Goal: Task Accomplishment & Management: Complete application form

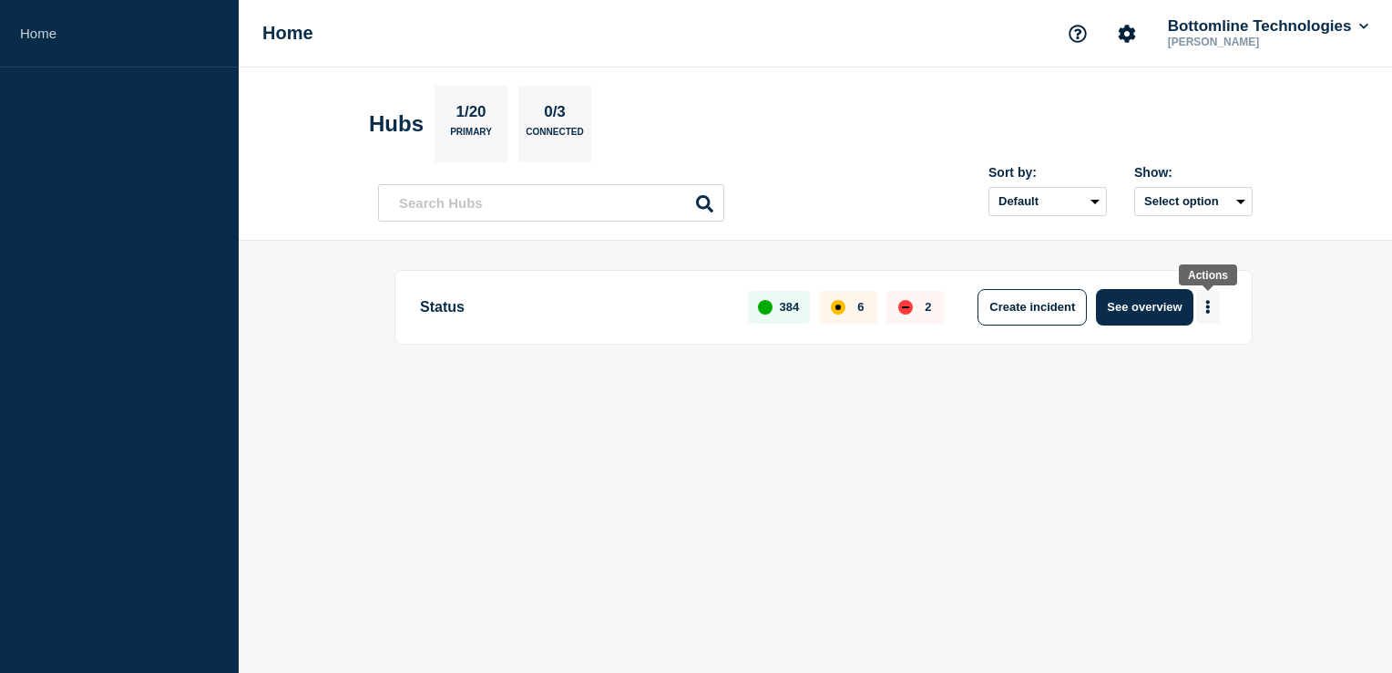
click at [1207, 301] on icon "More actions" at bounding box center [1209, 307] width 4 height 14
click at [1198, 362] on button "Create maintenance" at bounding box center [1201, 361] width 123 height 15
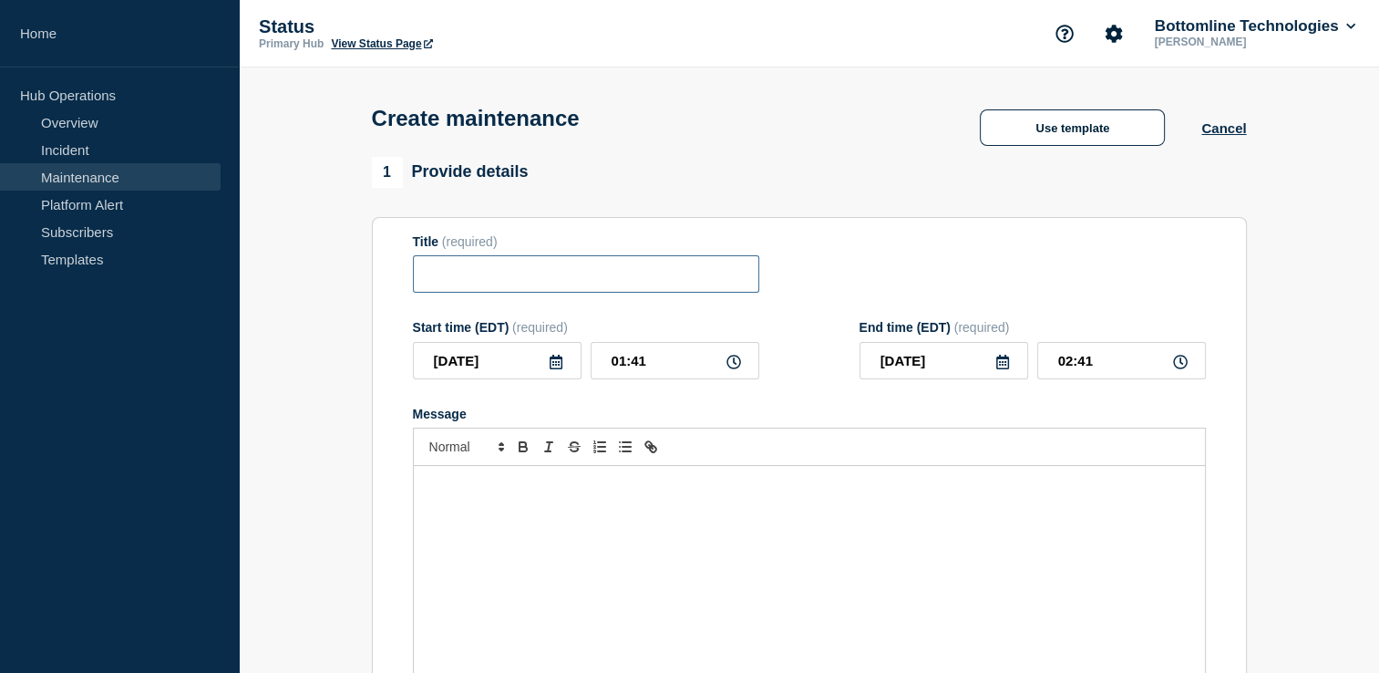
click at [530, 282] on input "Title" at bounding box center [586, 273] width 346 height 37
paste input "Network Maintenance: [US00 US01] Panorama restoratoin at US00 and updating firm…"
click at [652, 280] on input "Emergency Network Maintenance: [US00 US01] Panorama restoratoin at US00 and upd…" at bounding box center [586, 273] width 346 height 37
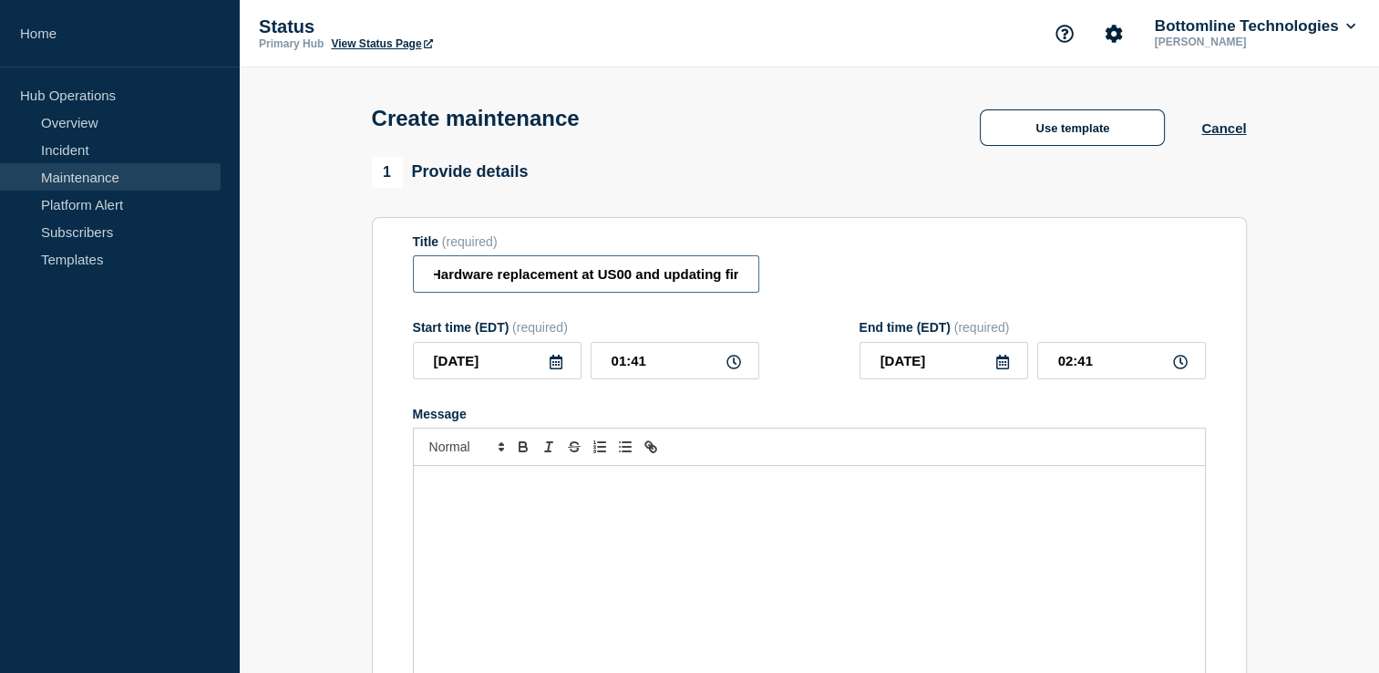
scroll to position [0, 396]
click at [623, 279] on input "Emergency Network Maintenance: [US00 US01] Panorama Hardware replacement at US0…" at bounding box center [586, 273] width 346 height 37
click at [617, 275] on input "Emergency Network Maintenance: [US00 US01] Panorama Hardware replacement at US0…" at bounding box center [586, 273] width 346 height 37
drag, startPoint x: 596, startPoint y: 276, endPoint x: 655, endPoint y: 281, distance: 59.4
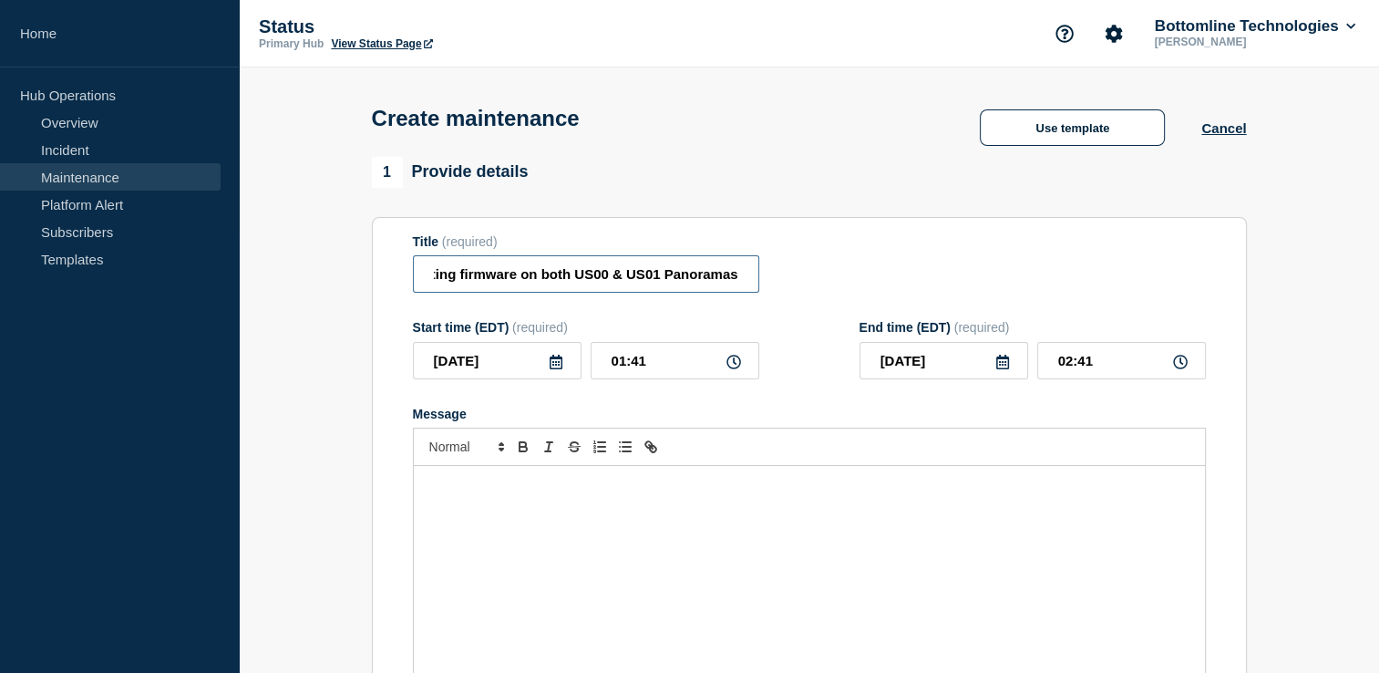
click at [655, 281] on input "Emergency Network Maintenance: [US00 US01] Panorama Hardware replacement at US0…" at bounding box center [586, 273] width 346 height 37
click at [686, 275] on input "Emergency Network Maintenance: [US00 US01] Panorama Hardware replacement at US0…" at bounding box center [586, 273] width 346 height 37
drag, startPoint x: 676, startPoint y: 275, endPoint x: 657, endPoint y: 286, distance: 22.0
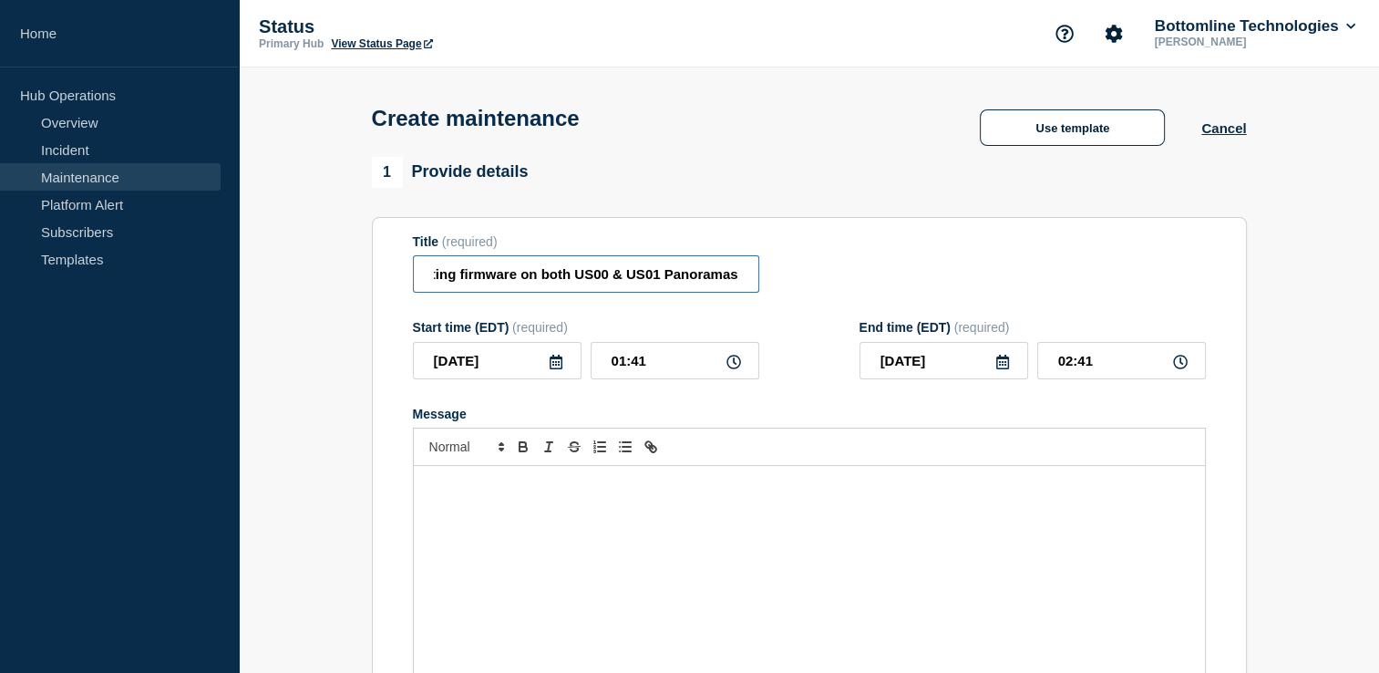
click at [657, 286] on input "Emergency Network Maintenance: [US00 US01] Panorama Hardware replacement at US0…" at bounding box center [586, 273] width 346 height 37
type input "Emergency Network Maintenance: [US00 US01] Panorama Hardware replacement at US0…"
click at [890, 275] on div "Title (required) Emergency Network Maintenance: [US00 US01] Panorama Hardware r…" at bounding box center [809, 263] width 793 height 59
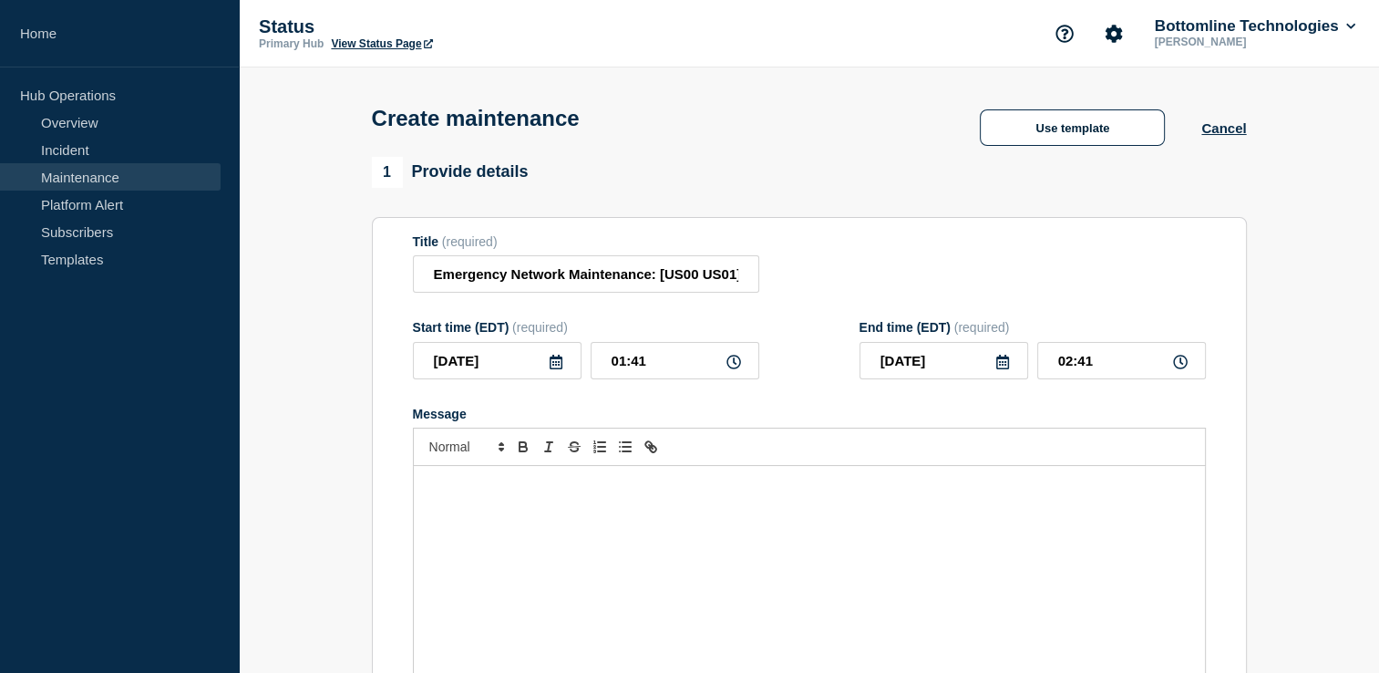
click at [551, 369] on icon at bounding box center [555, 361] width 13 height 15
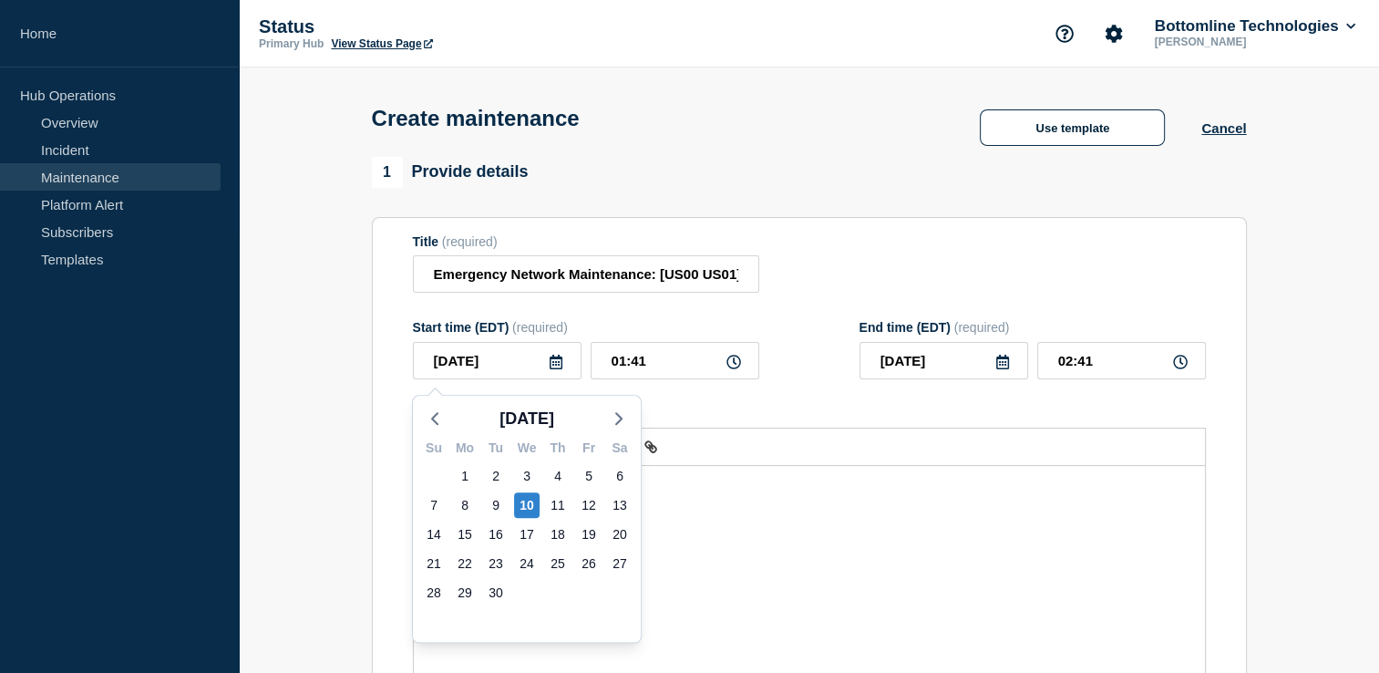
click at [734, 366] on icon at bounding box center [733, 361] width 15 height 15
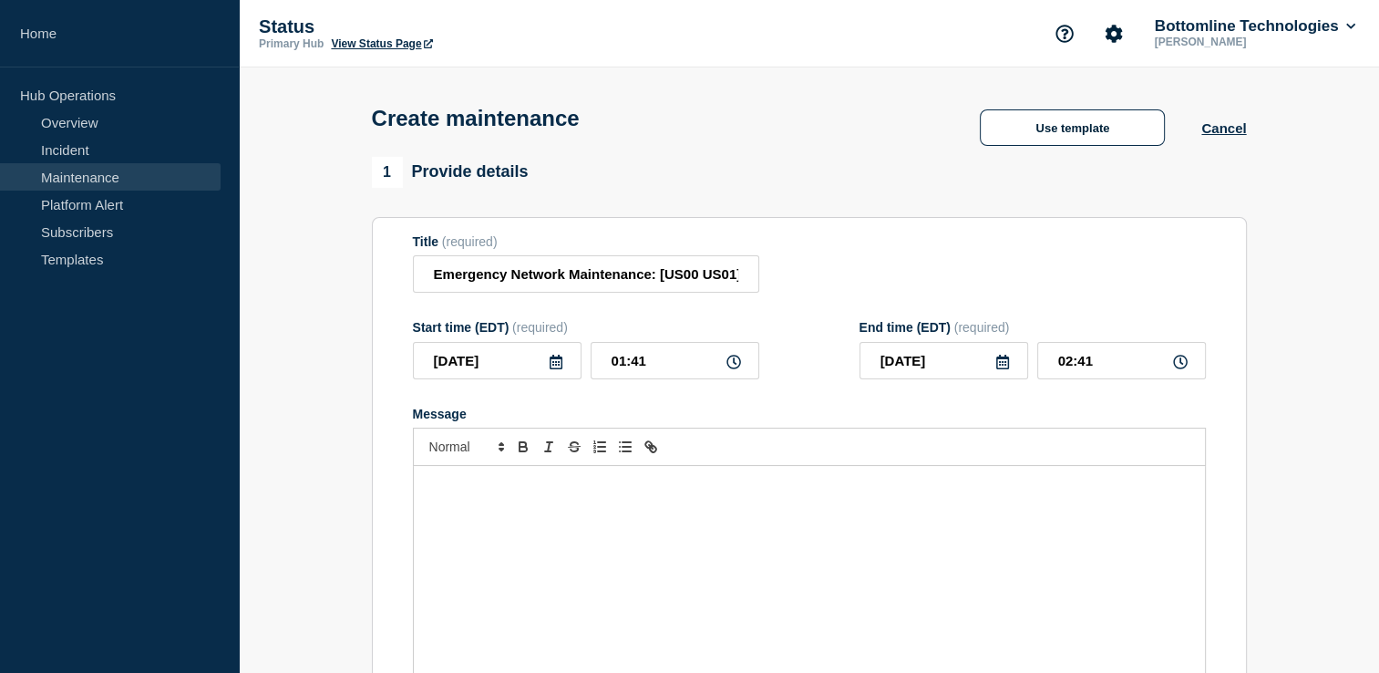
click at [734, 366] on icon at bounding box center [733, 361] width 15 height 15
click at [636, 375] on input "01:41" at bounding box center [675, 360] width 169 height 37
click at [624, 364] on input "01:41" at bounding box center [675, 360] width 169 height 37
type input "21:41"
type input "22:41"
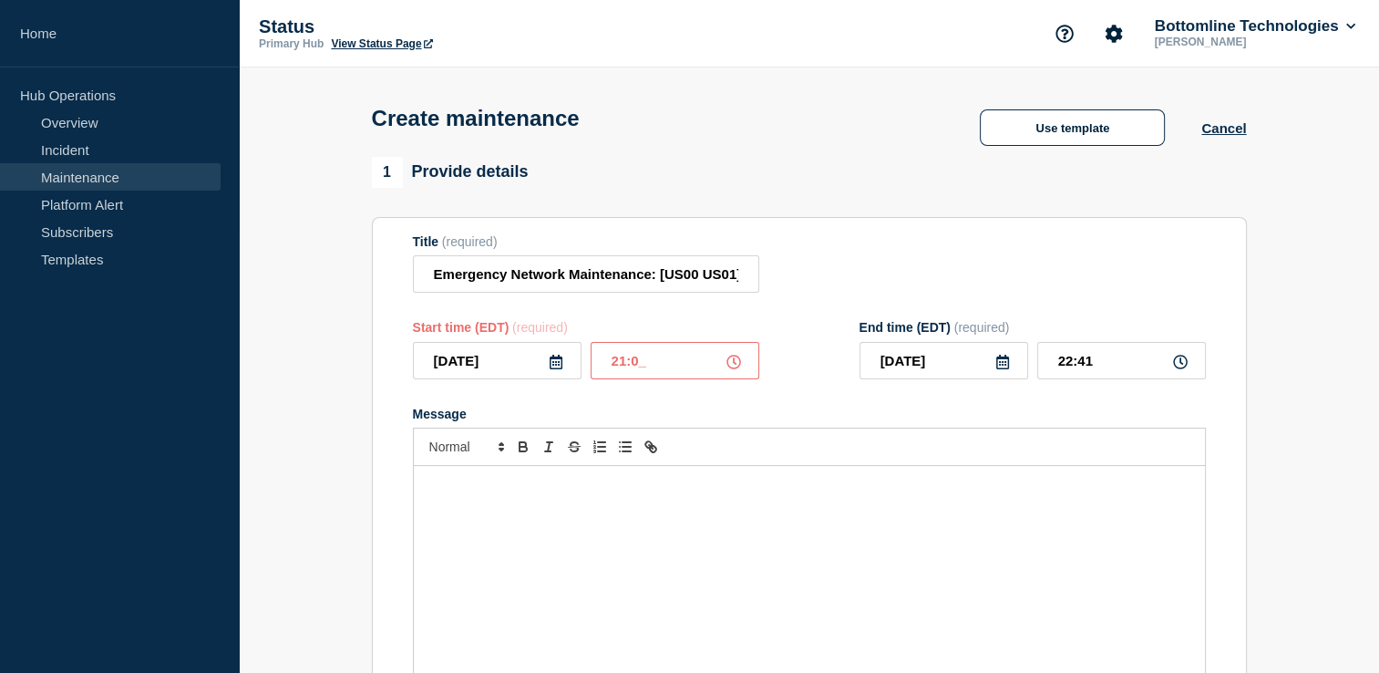
type input "21:00"
type input "22:00"
click at [1001, 366] on icon at bounding box center [1002, 361] width 15 height 15
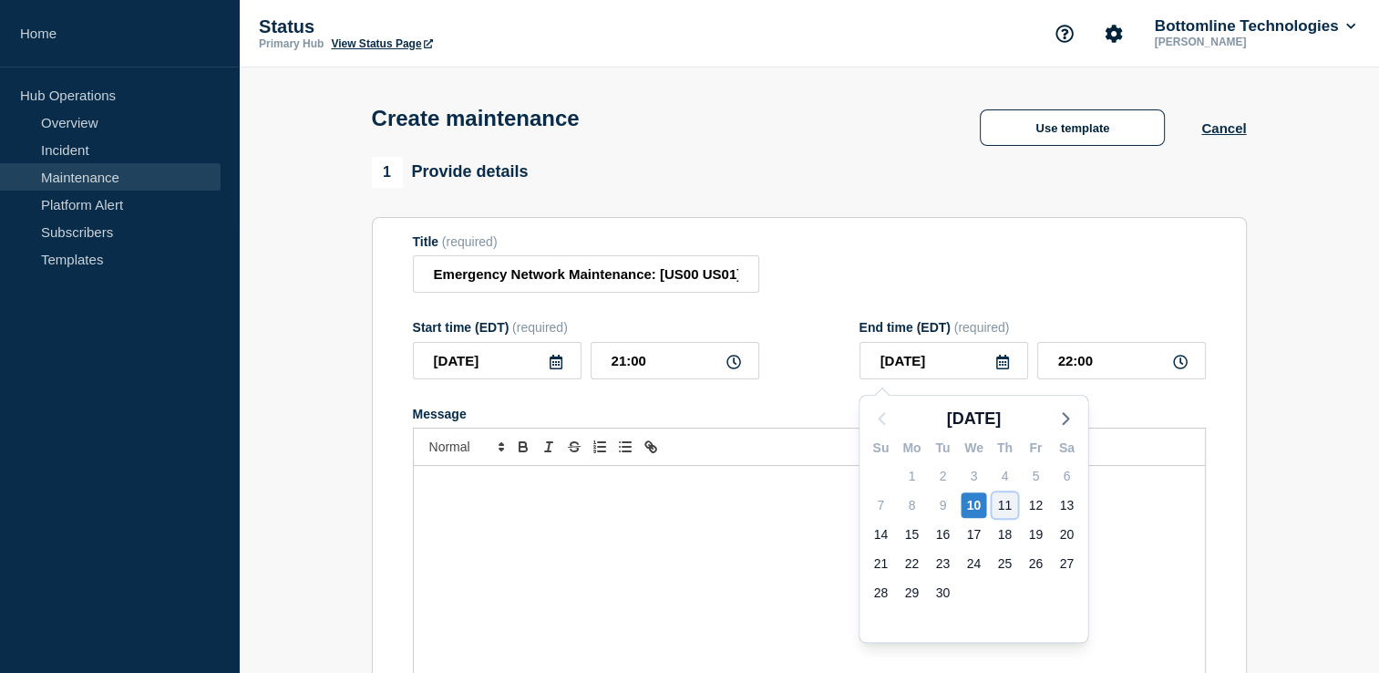
click at [1007, 506] on div "11" at bounding box center [1004, 505] width 26 height 26
type input "[DATE]"
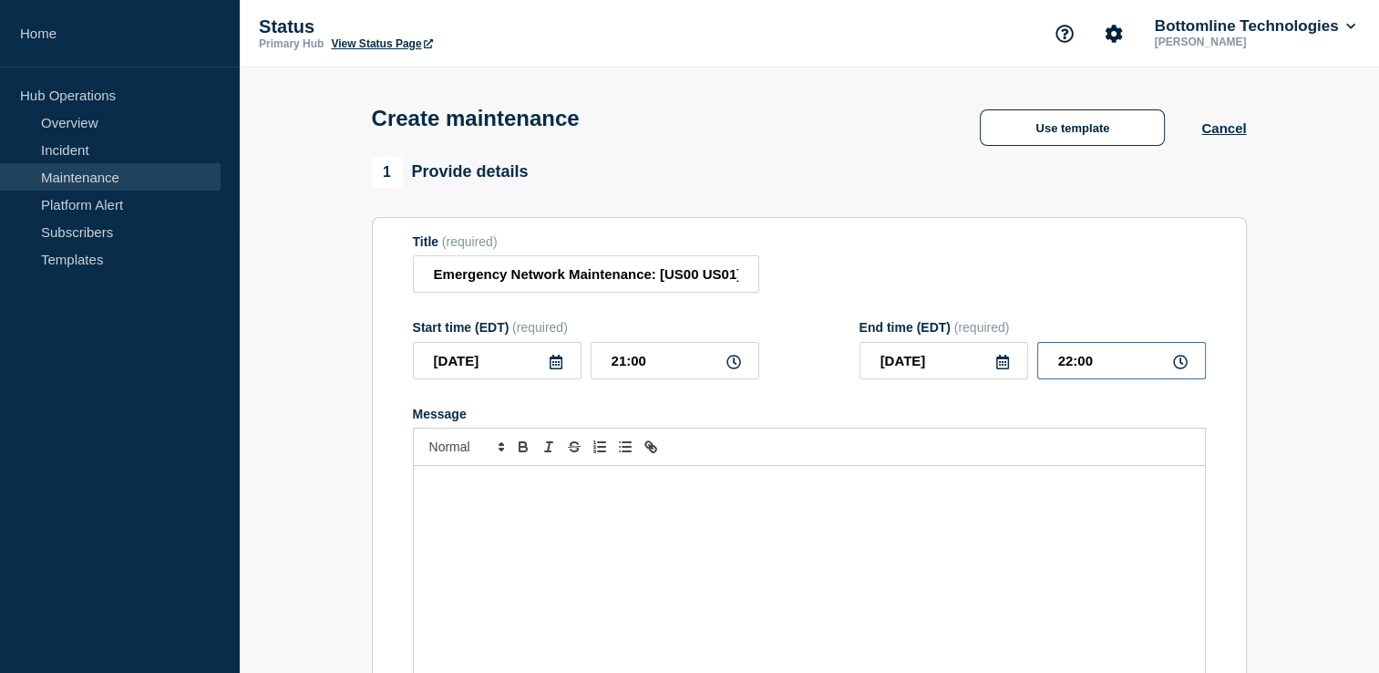
click at [1071, 365] on input "22:00" at bounding box center [1121, 360] width 169 height 37
type input "05:00"
click at [1101, 277] on div "Title (required) Emergency Network Maintenance: [US00 US01] Panorama Hardware r…" at bounding box center [809, 263] width 793 height 59
click at [449, 493] on p "Message" at bounding box center [809, 485] width 764 height 16
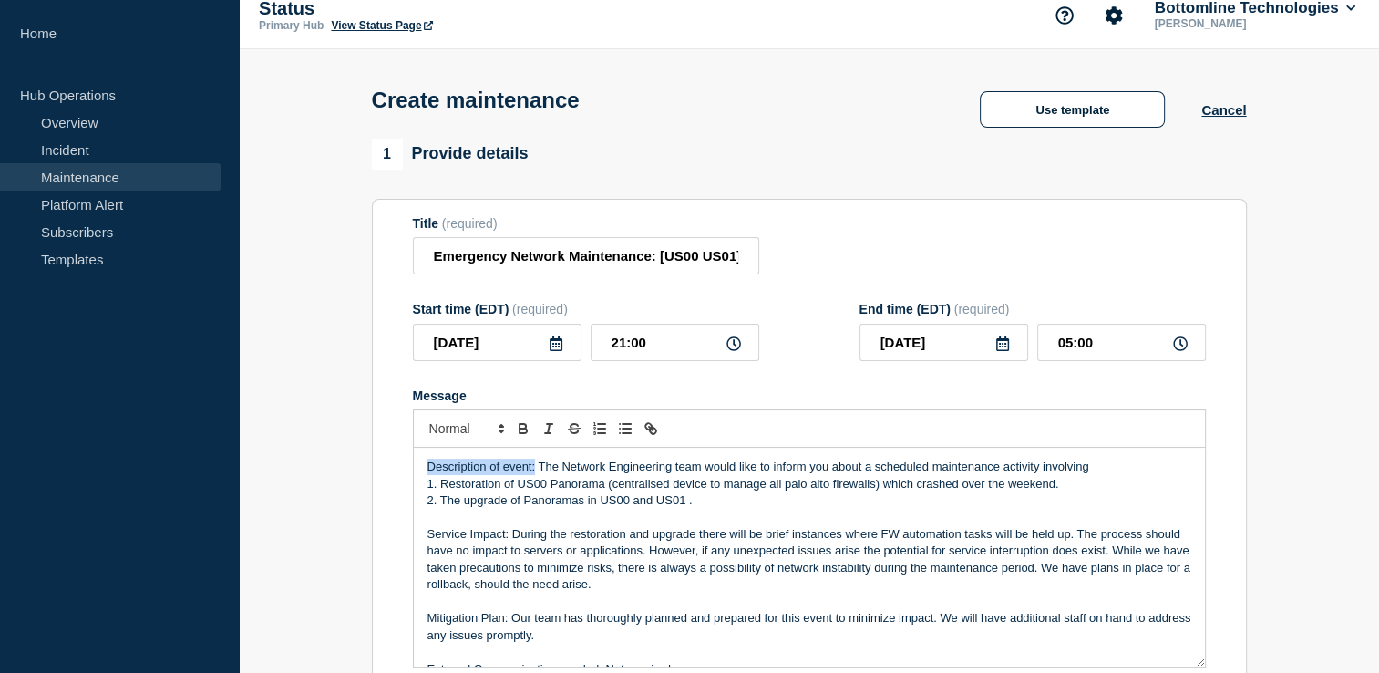
drag, startPoint x: 532, startPoint y: 471, endPoint x: 428, endPoint y: 472, distance: 103.9
click at [428, 472] on p "Description of event: The Network Engineering team would like to inform you abo…" at bounding box center [809, 466] width 764 height 16
click at [579, 475] on p "Description of event: The Network Engineering team would like to inform you abo…" at bounding box center [809, 466] width 764 height 16
click at [489, 489] on p "1. Restoration of US00 Panorama (centralized device to manage all palo alto fir…" at bounding box center [809, 484] width 764 height 16
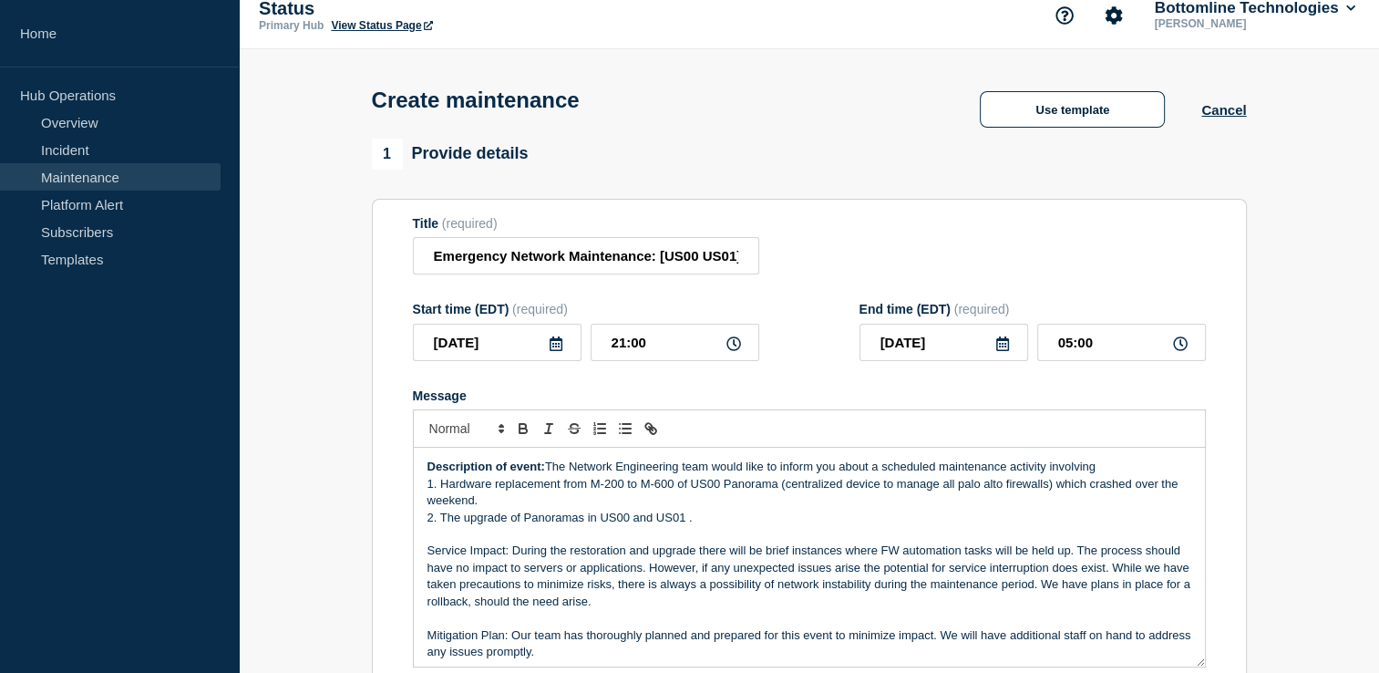
click at [719, 492] on p "1. Hardware replacement from M-200 to M-600 of US00 Panorama (centralized devic…" at bounding box center [809, 493] width 764 height 34
click at [935, 491] on p "1. Hardware replacement from M-200 to M-600 of US00 and US01 Panorama (centrali…" at bounding box center [809, 493] width 764 height 34
click at [470, 508] on p "1. Hardware replacement from M-200 to M-600 of US00 and US01 Panorama (centrali…" at bounding box center [809, 493] width 764 height 34
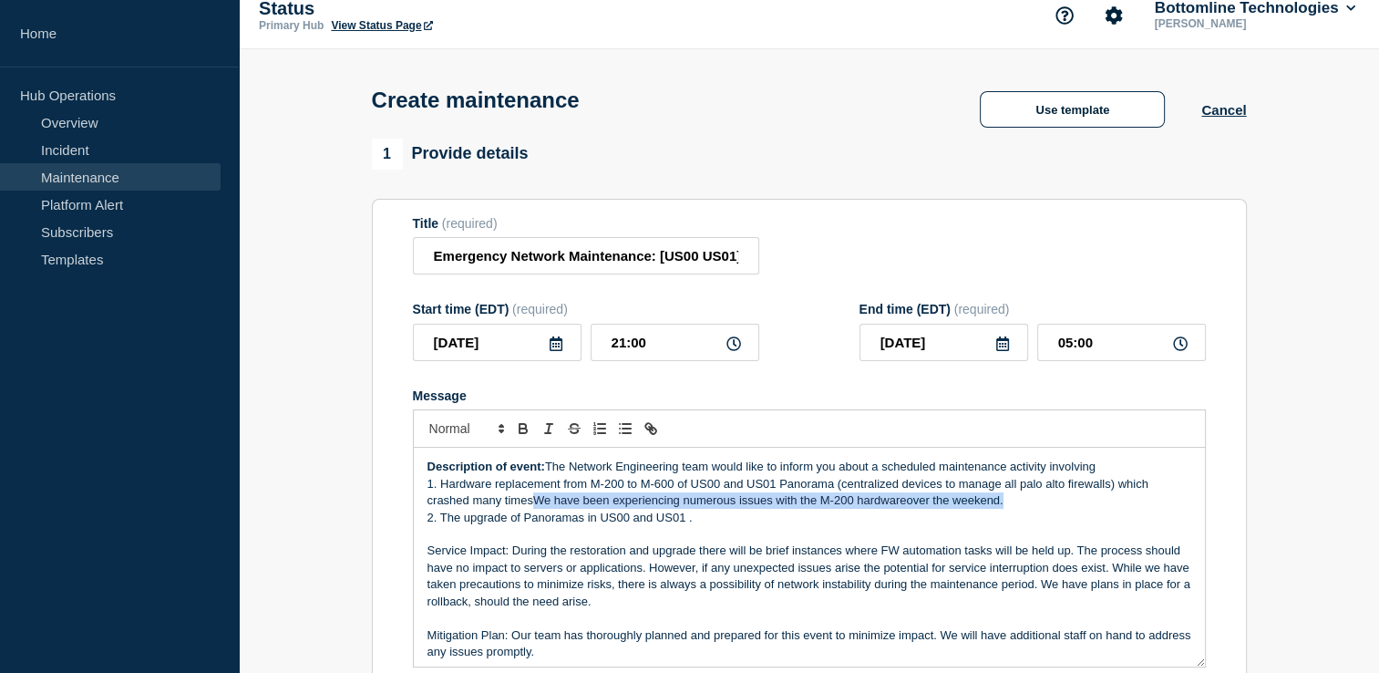
drag, startPoint x: 1004, startPoint y: 505, endPoint x: 537, endPoint y: 508, distance: 467.5
click at [537, 508] on p "1. Hardware replacement from M-200 to M-600 of US00 and US01 Panorama (centrali…" at bounding box center [809, 493] width 764 height 34
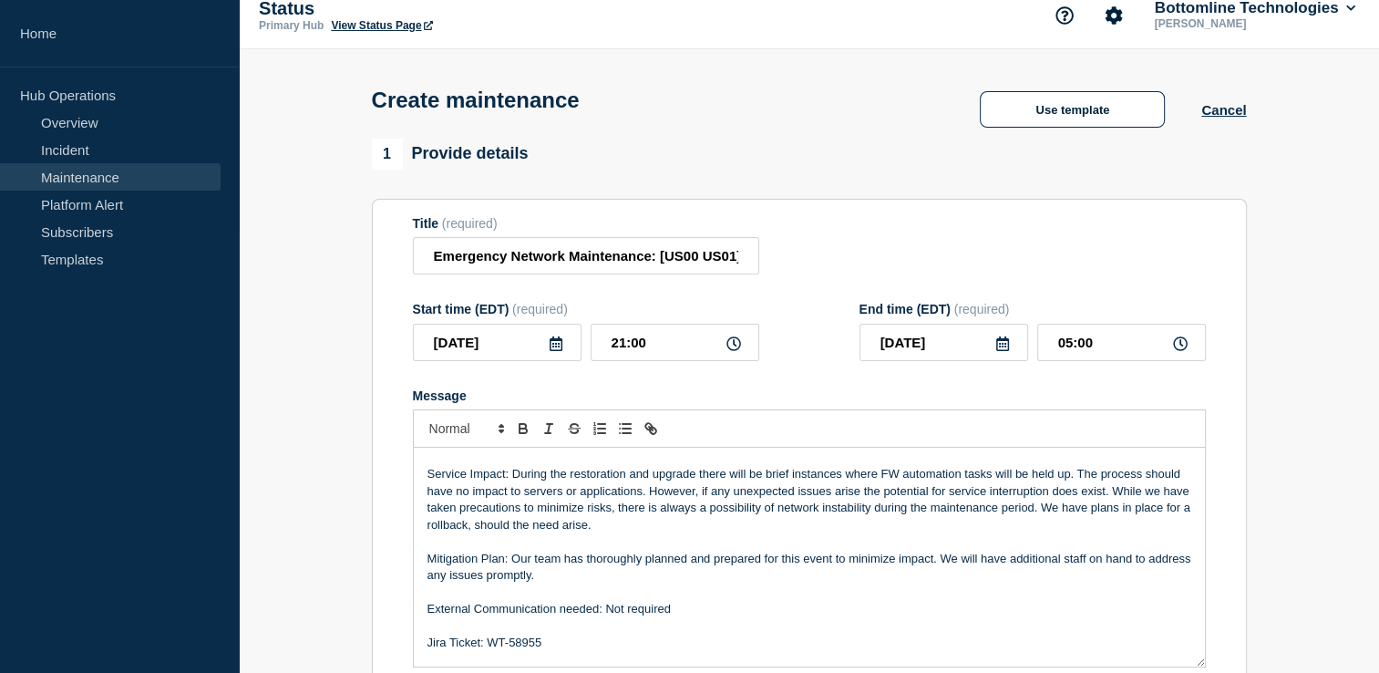
scroll to position [79, 0]
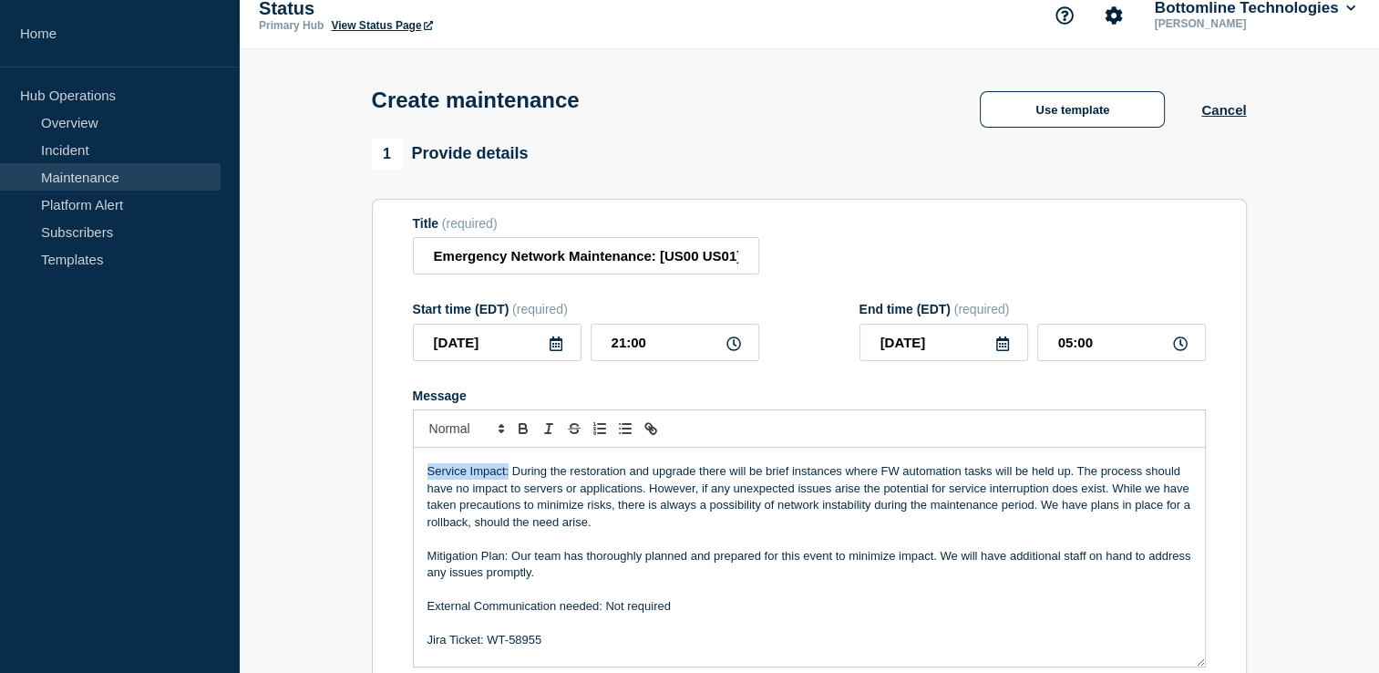
drag, startPoint x: 507, startPoint y: 478, endPoint x: 424, endPoint y: 479, distance: 82.9
click at [424, 479] on div "Description of event: The Network Engineering team would like to inform you abo…" at bounding box center [809, 556] width 791 height 219
click at [580, 497] on p "Service Impact: During the restoration and upgrade there will be brief instance…" at bounding box center [809, 496] width 764 height 67
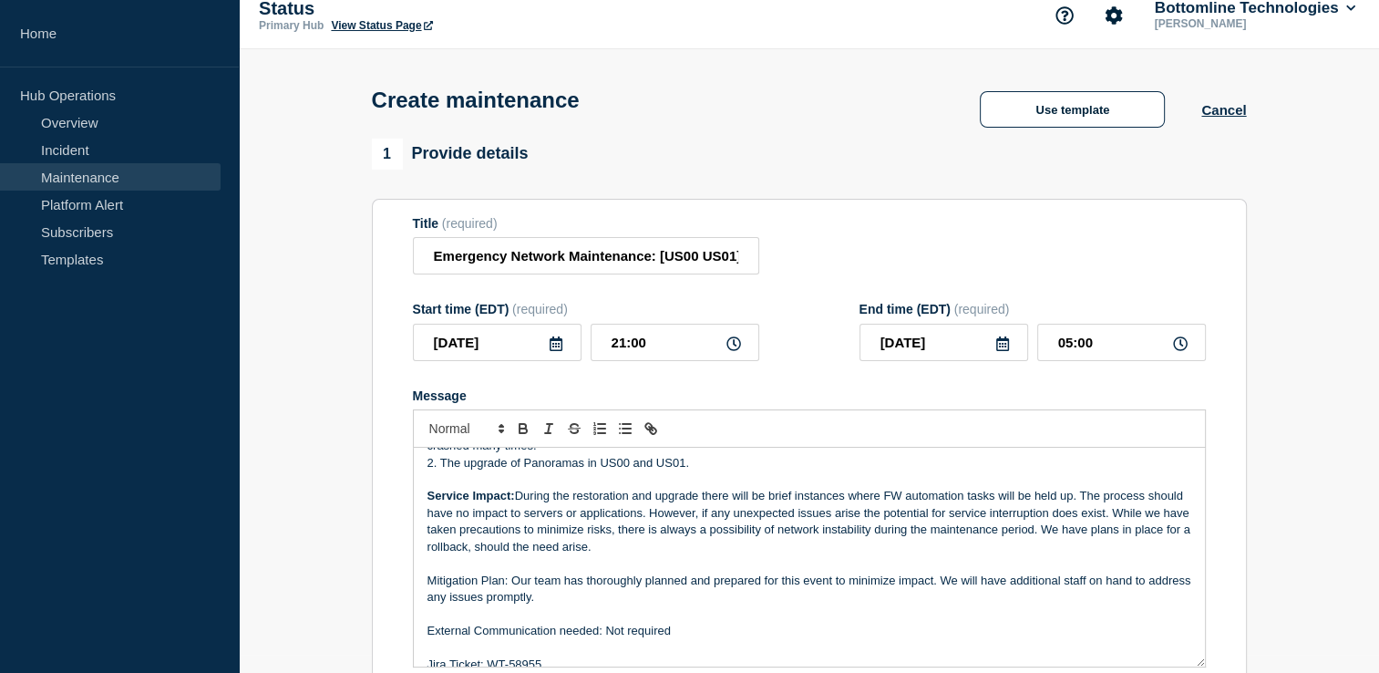
scroll to position [61, 0]
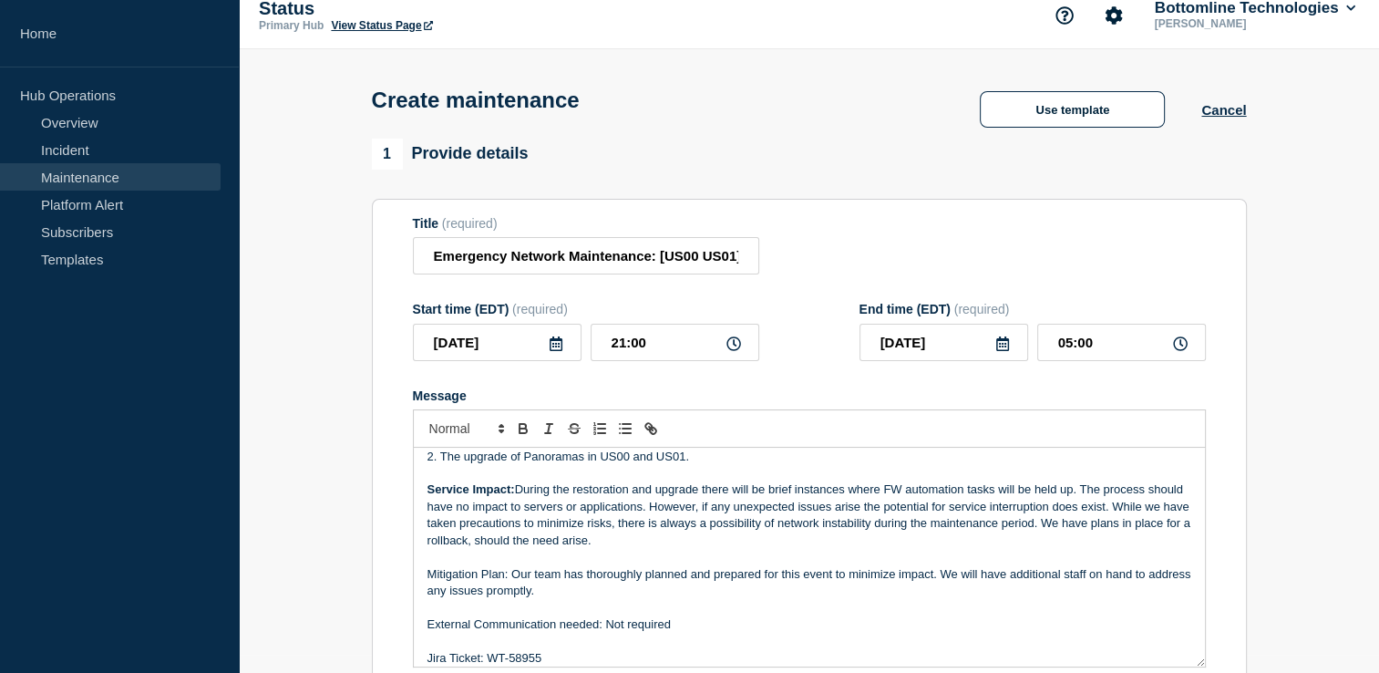
click at [603, 497] on p "Service Impact: During the restoration and upgrade there will be brief instance…" at bounding box center [809, 514] width 764 height 67
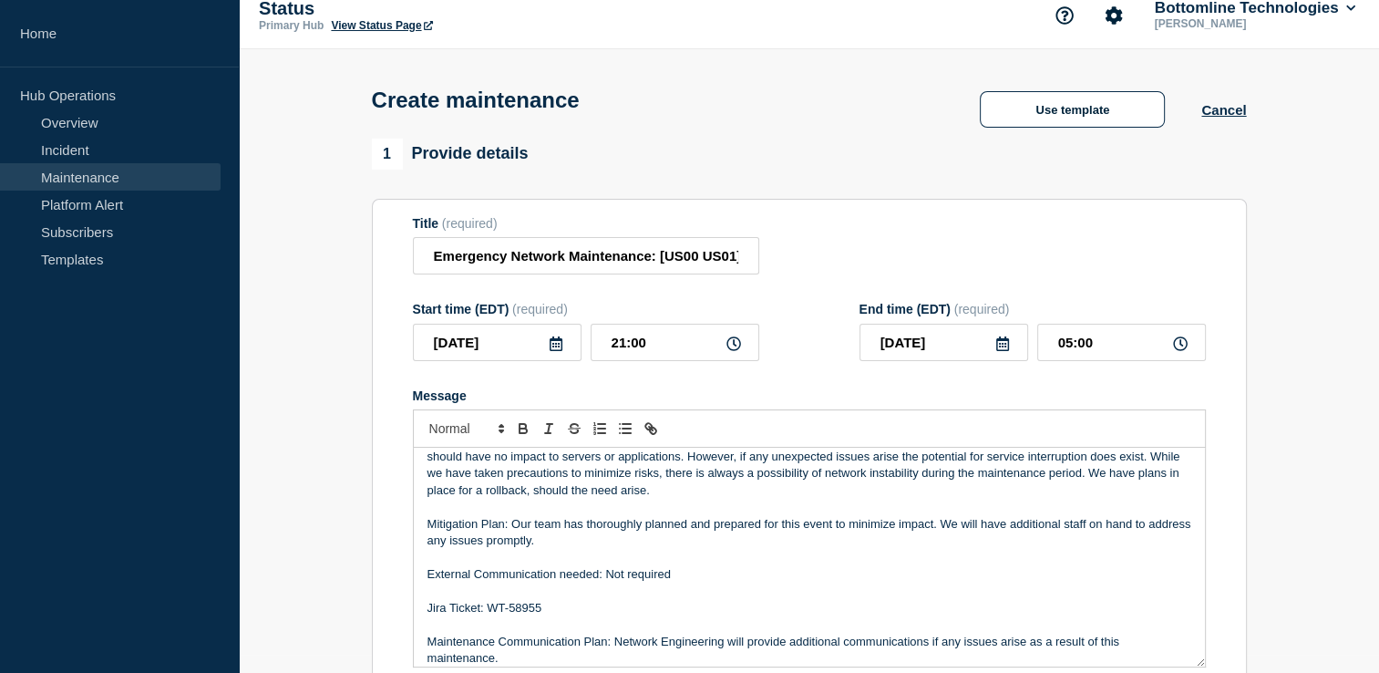
scroll to position [112, 0]
drag, startPoint x: 507, startPoint y: 527, endPoint x: 417, endPoint y: 529, distance: 89.3
click at [417, 529] on div "Description of event: The Network Engineering team would like to inform you abo…" at bounding box center [809, 556] width 791 height 219
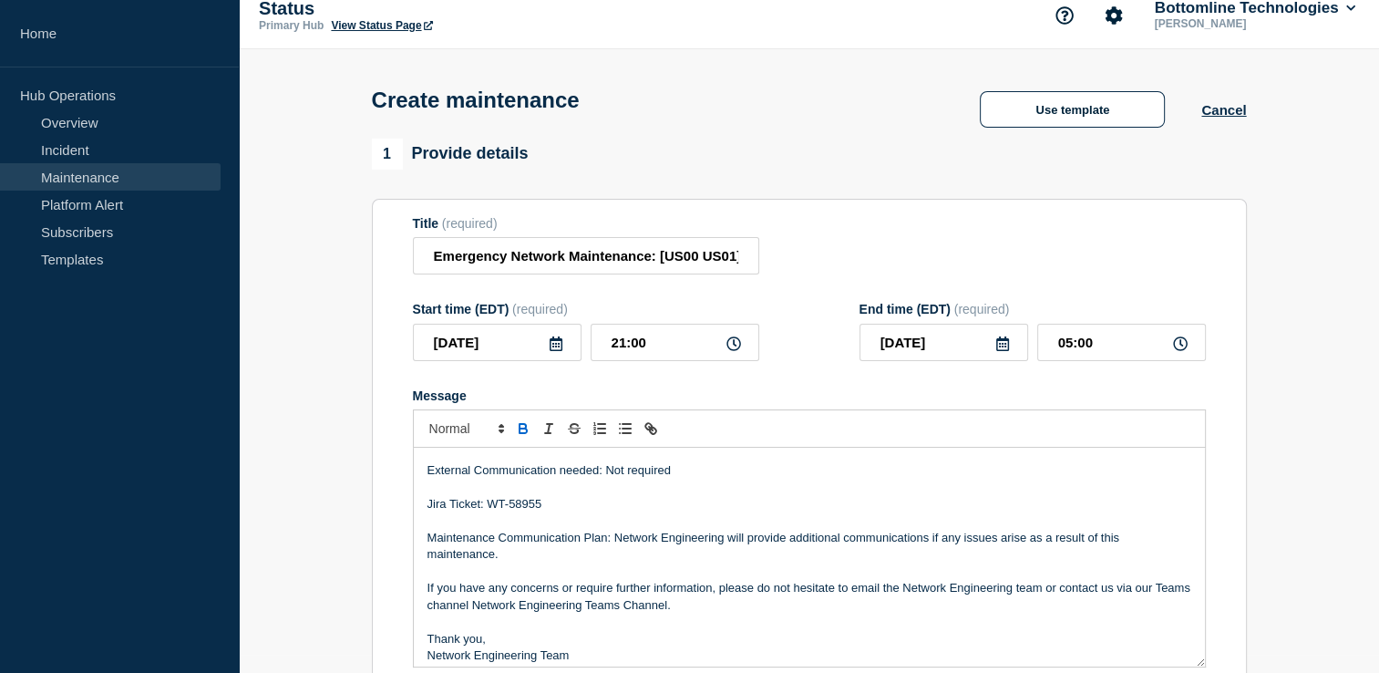
scroll to position [219, 0]
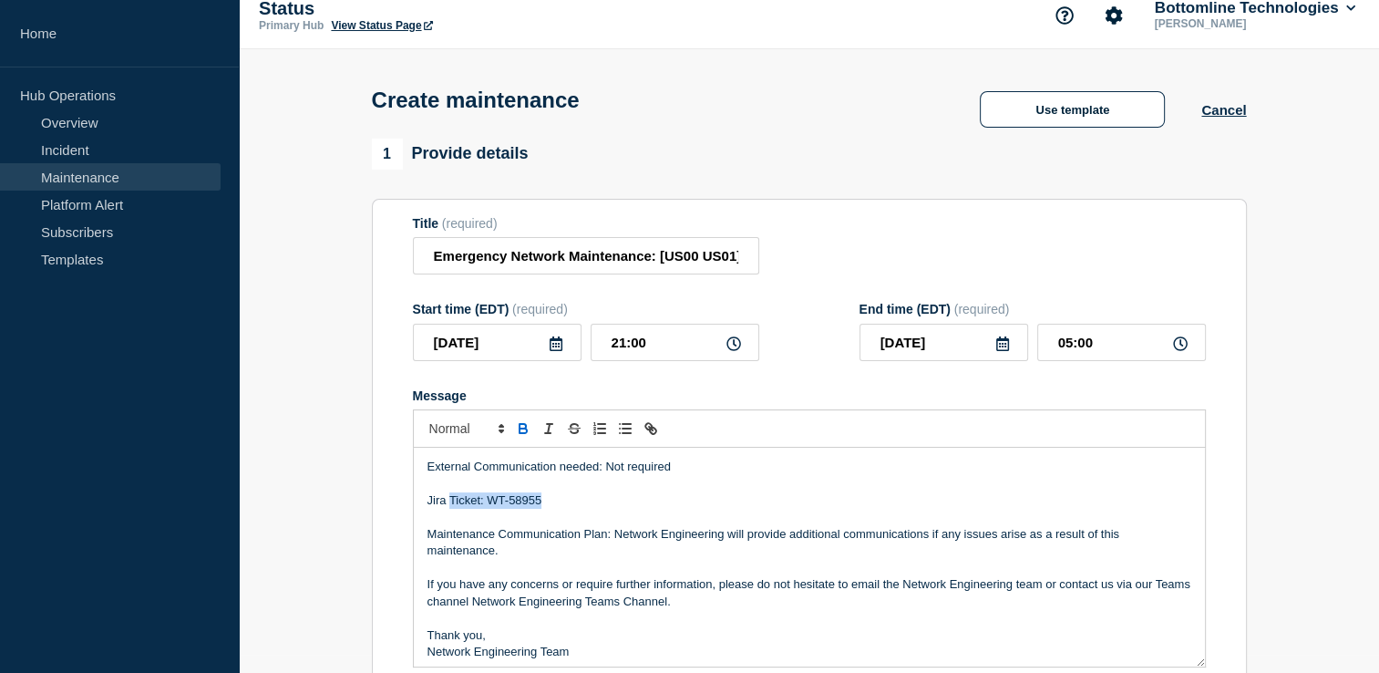
drag, startPoint x: 546, startPoint y: 498, endPoint x: 451, endPoint y: 505, distance: 95.0
click at [451, 505] on p "Jira Ticket: WT-58955" at bounding box center [809, 500] width 764 height 16
click at [559, 508] on p "Jira Ticket: WT-58955" at bounding box center [809, 500] width 764 height 16
drag, startPoint x: 481, startPoint y: 505, endPoint x: 420, endPoint y: 508, distance: 61.1
click at [420, 508] on div "Description of event: The Network Engineering team would like to inform you abo…" at bounding box center [809, 556] width 791 height 219
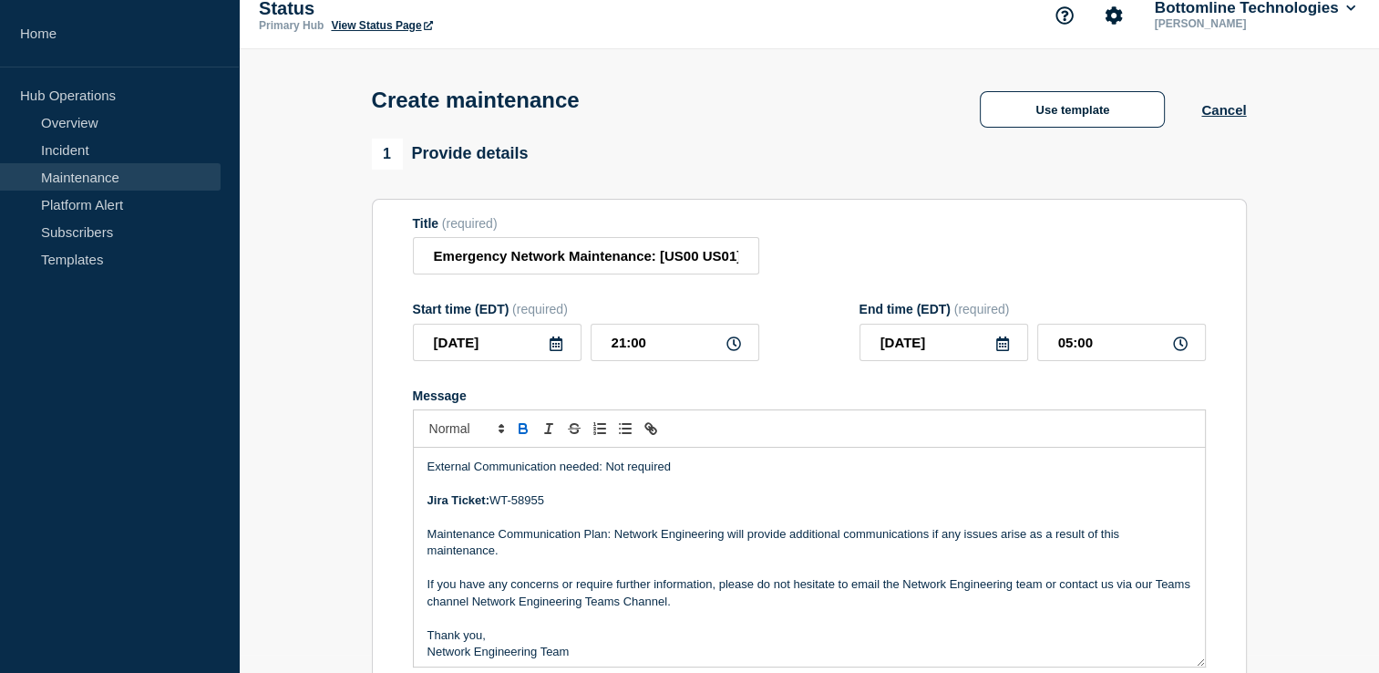
click at [605, 508] on p "Jira Ticket: WT-58955" at bounding box center [809, 500] width 764 height 16
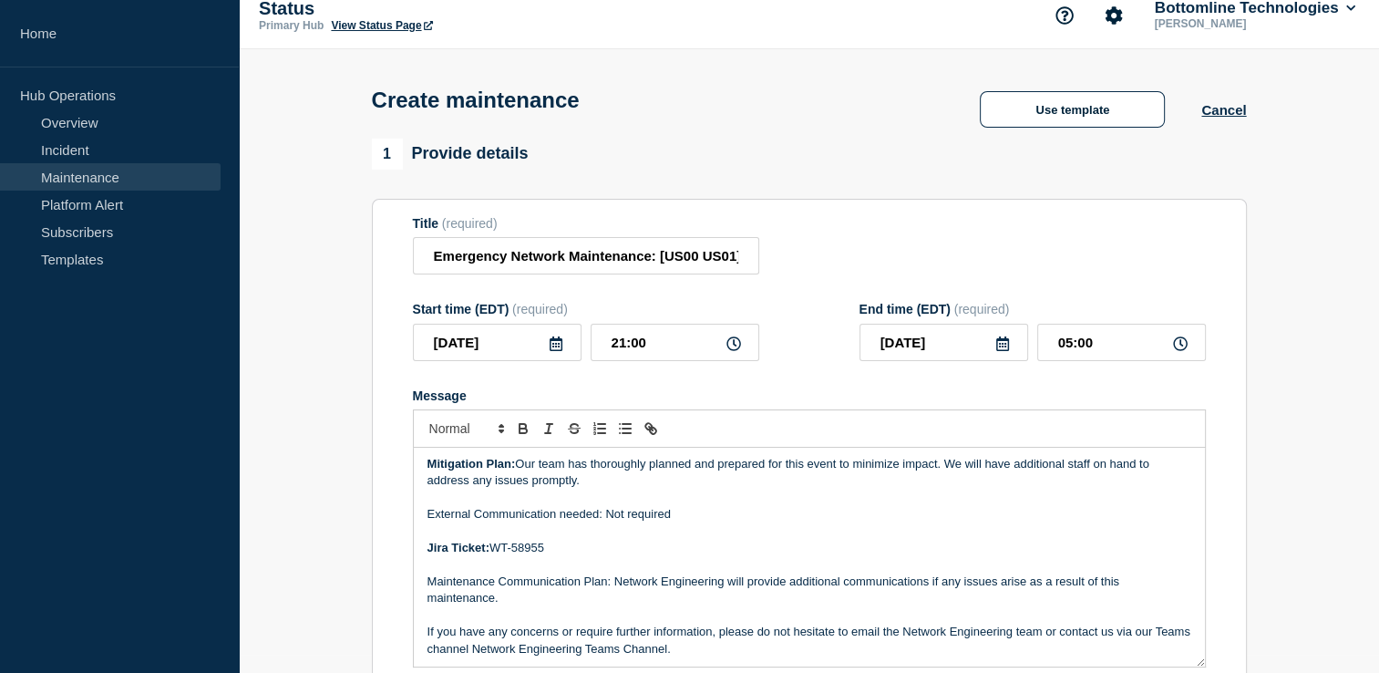
scroll to position [211, 0]
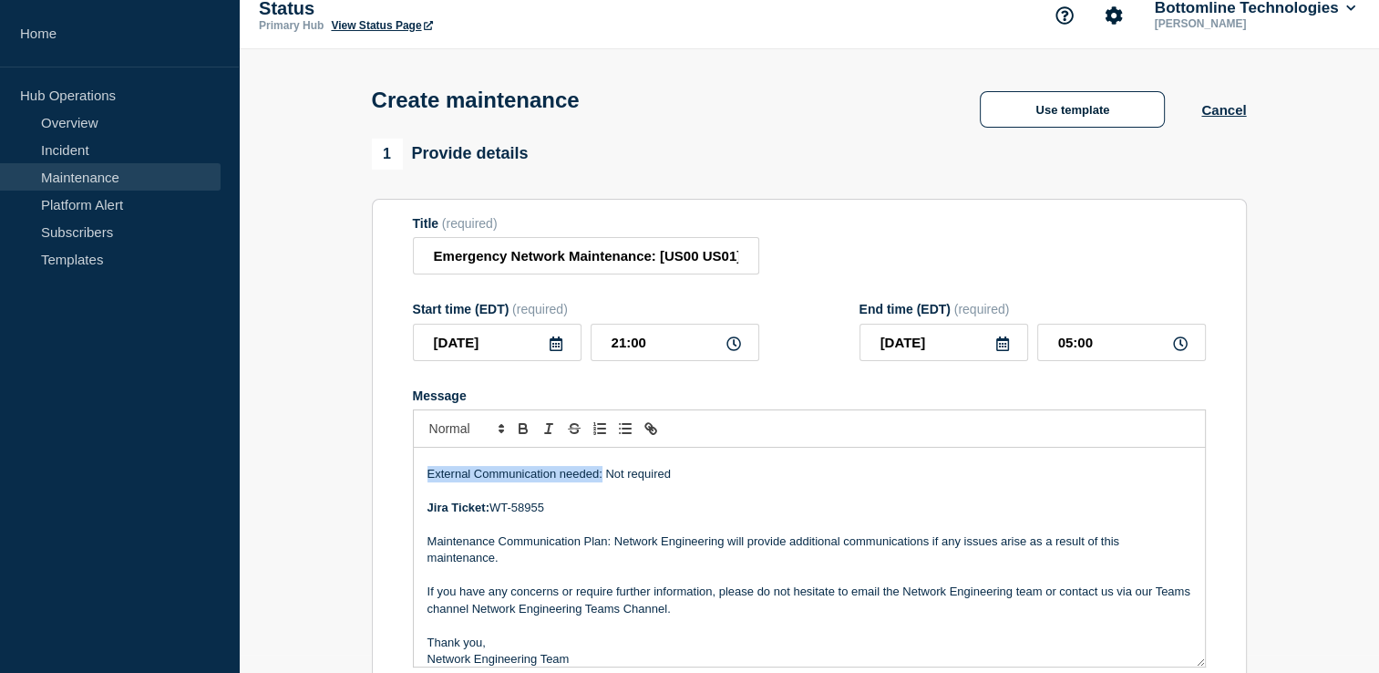
drag, startPoint x: 601, startPoint y: 476, endPoint x: 400, endPoint y: 483, distance: 201.5
click at [400, 483] on section "Title (required) Emergency Network Maintenance: [US00 US01] Panorama Hardware r…" at bounding box center [809, 460] width 875 height 522
click at [640, 510] on p "Jira Ticket: WT-58955" at bounding box center [809, 507] width 764 height 16
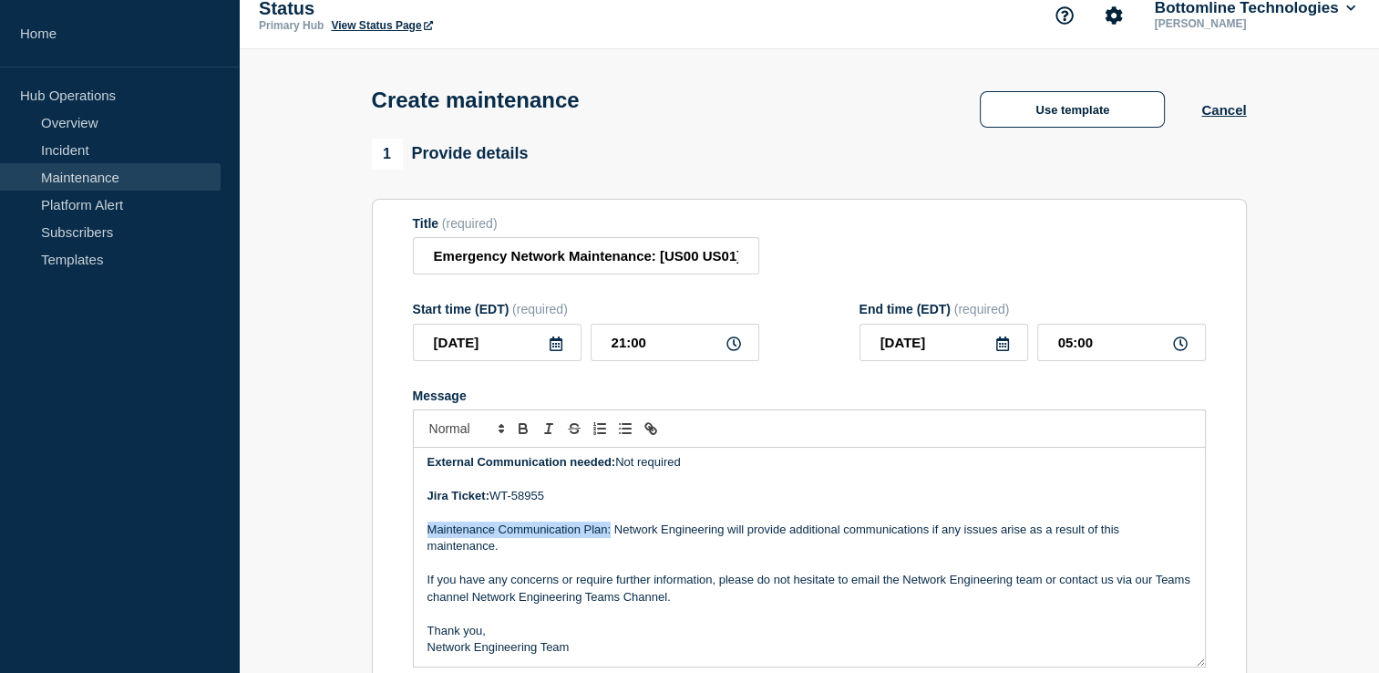
drag, startPoint x: 609, startPoint y: 538, endPoint x: 422, endPoint y: 535, distance: 186.8
click at [422, 535] on div "Description of event: The Network Engineering team would like to inform you abo…" at bounding box center [809, 556] width 791 height 219
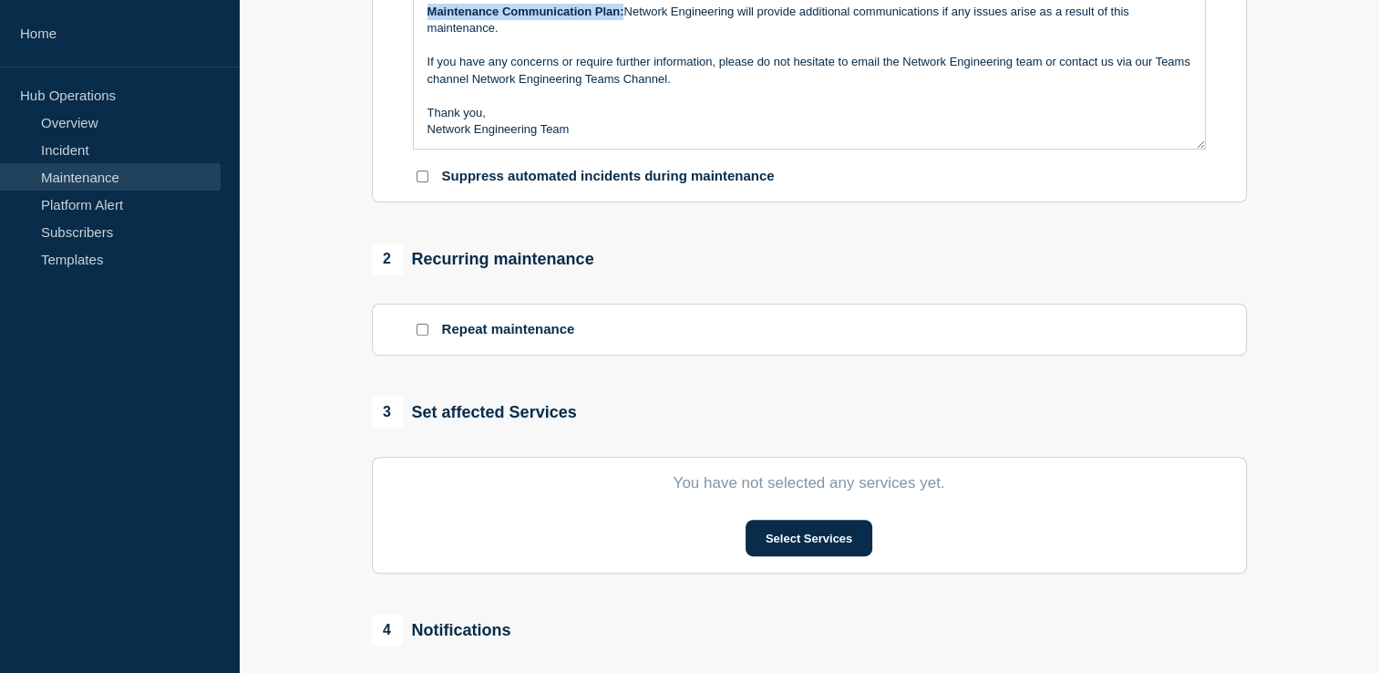
scroll to position [536, 0]
click at [421, 335] on input "Repeat maintenance" at bounding box center [422, 329] width 12 height 12
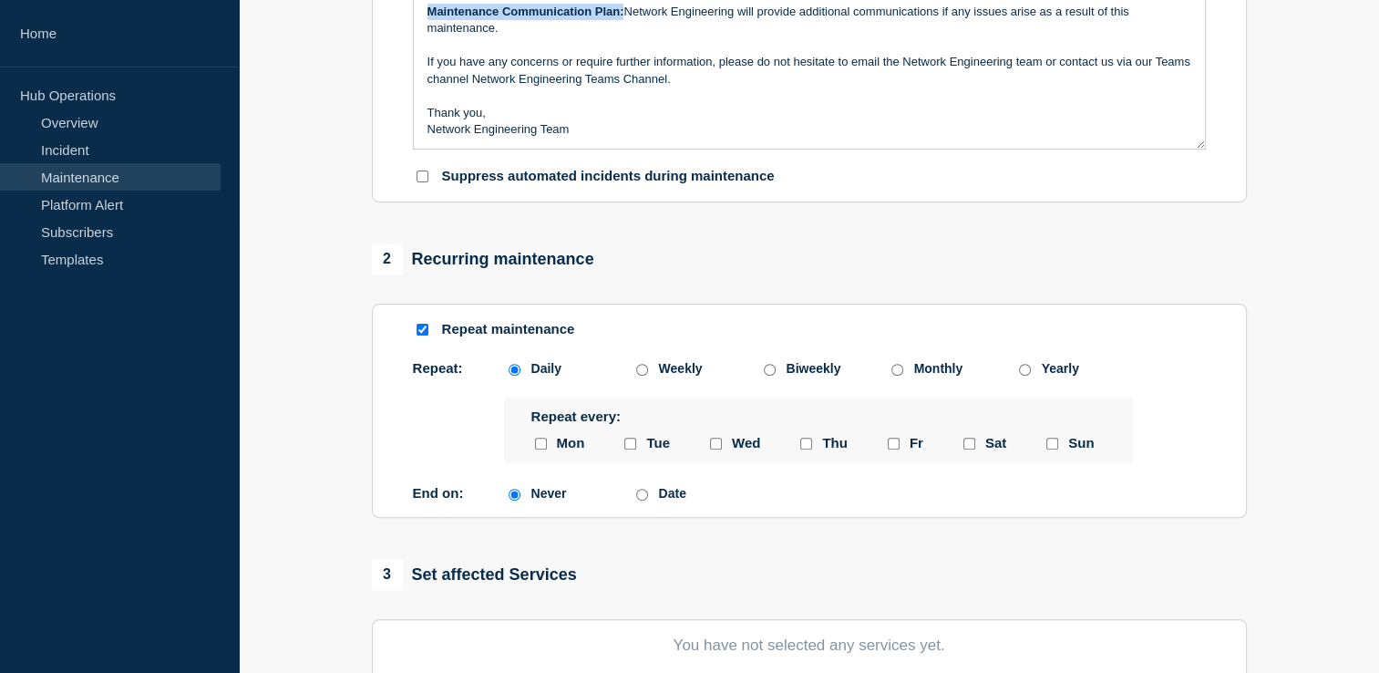
click at [421, 335] on input "Repeat maintenance" at bounding box center [422, 329] width 12 height 12
checkbox input "false"
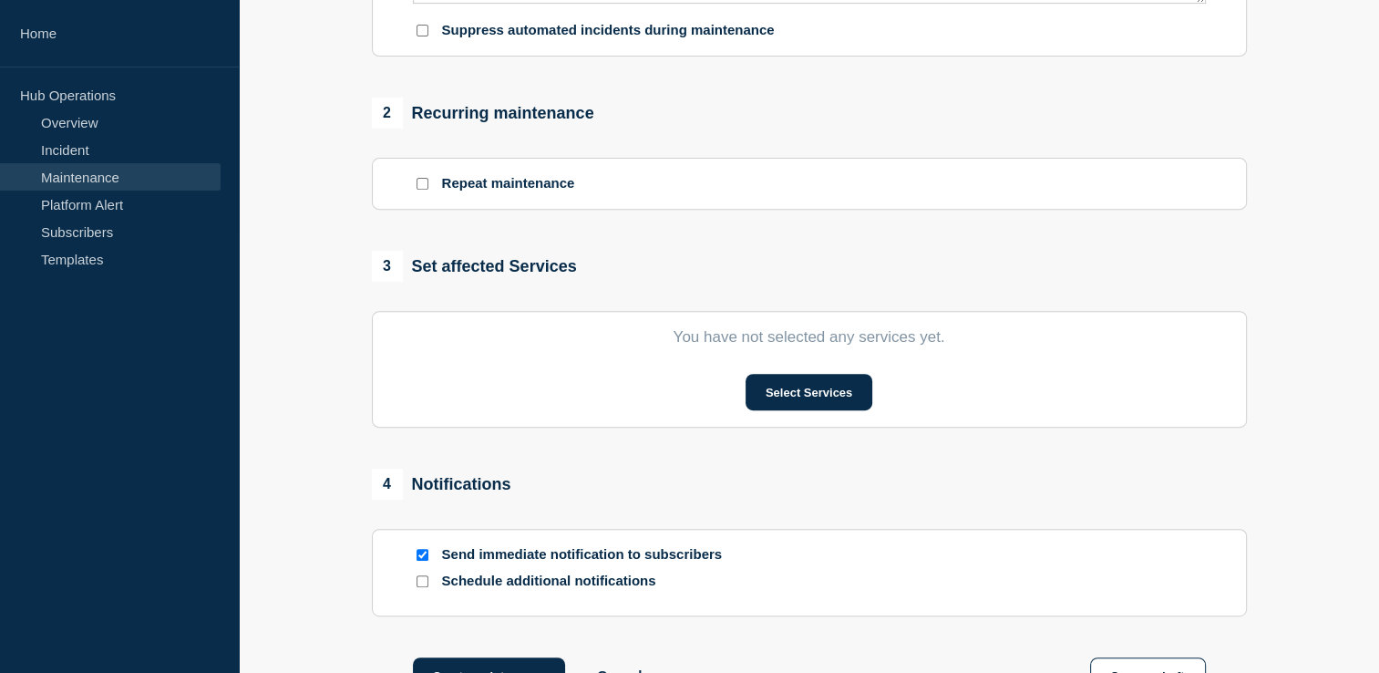
scroll to position [683, 0]
click at [795, 395] on button "Select Services" at bounding box center [808, 391] width 127 height 36
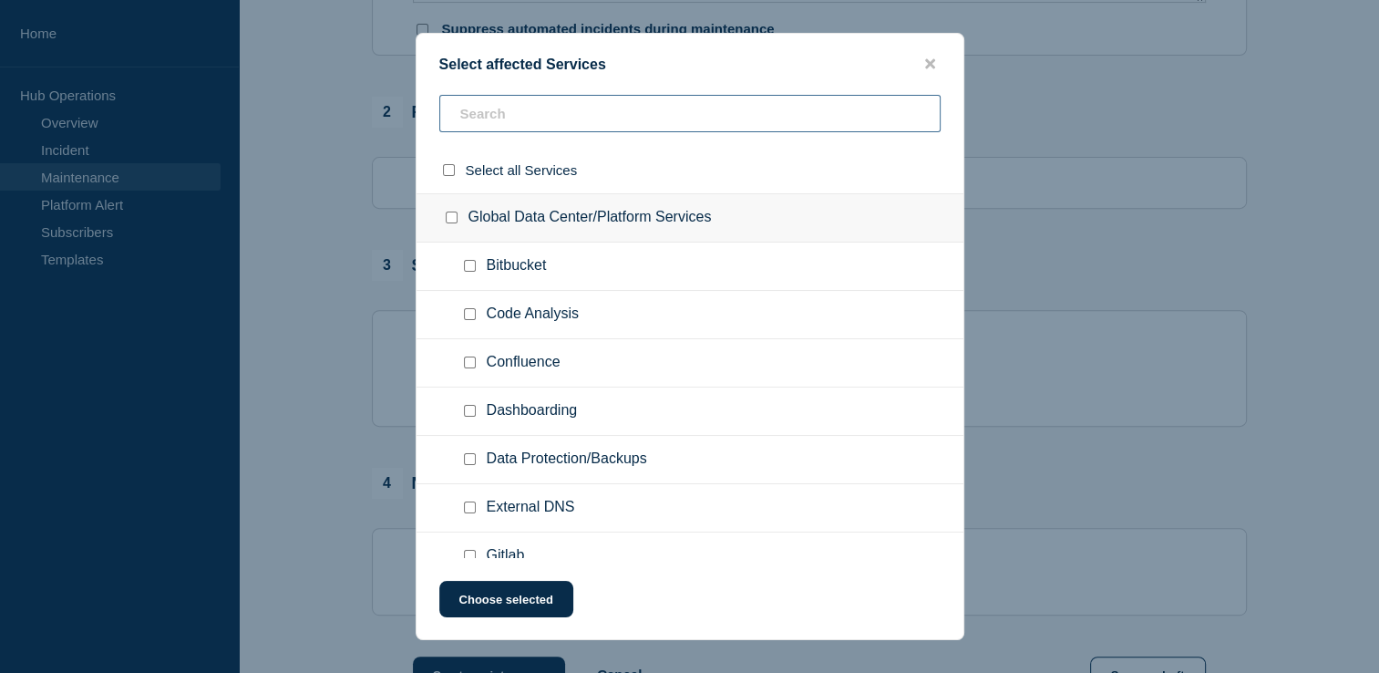
click at [570, 120] on input "text" at bounding box center [689, 113] width 501 height 37
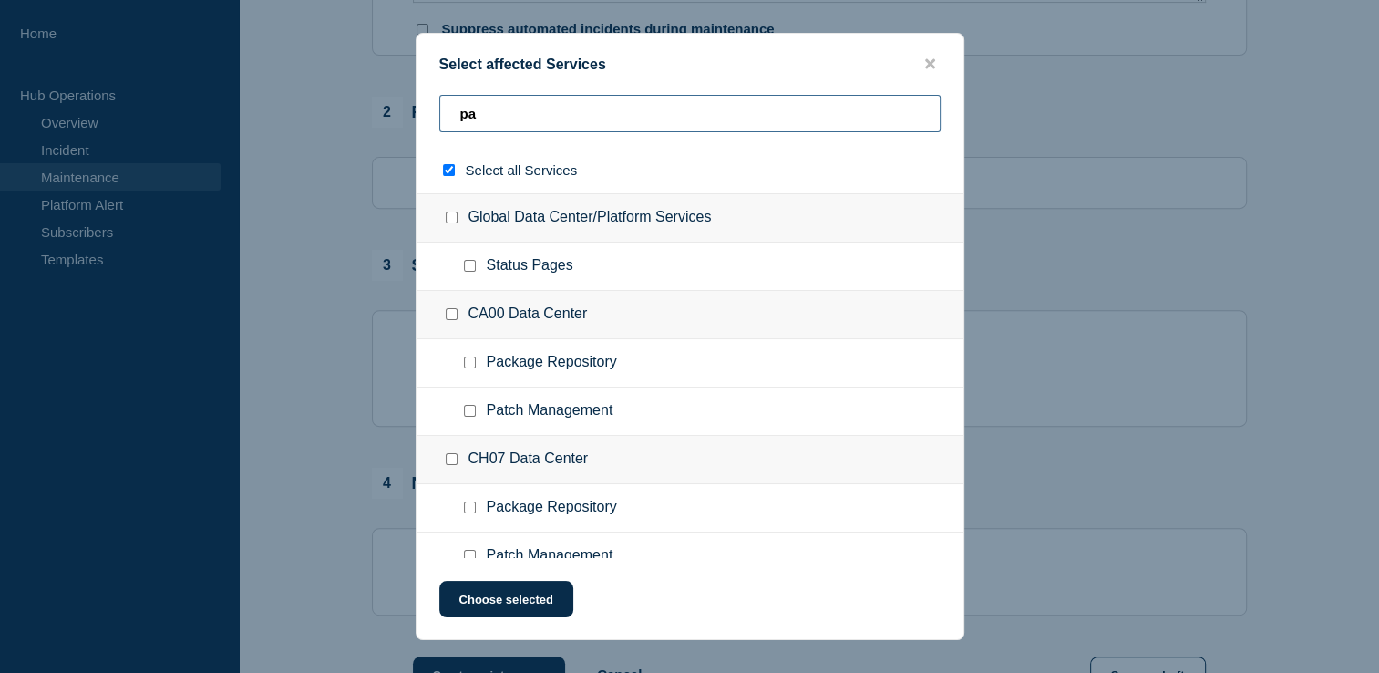
type input "pal"
checkbox input "true"
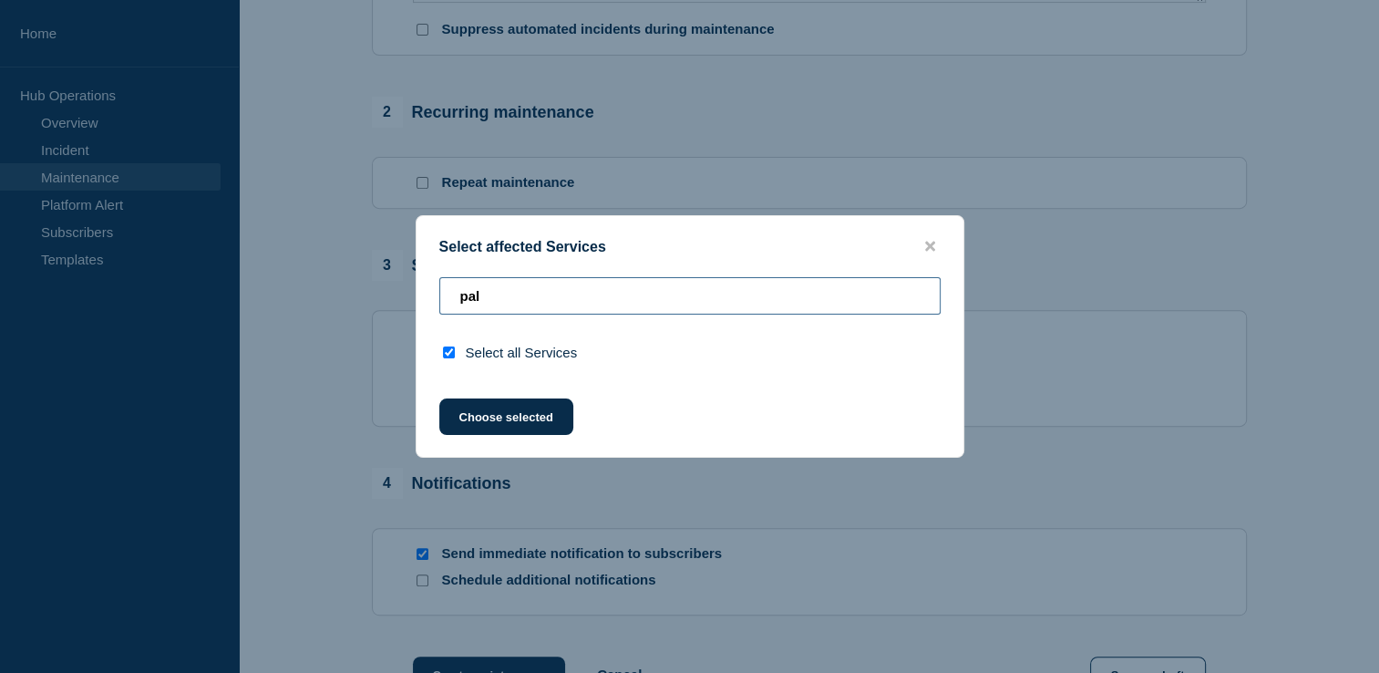
type input "pa"
checkbox input "false"
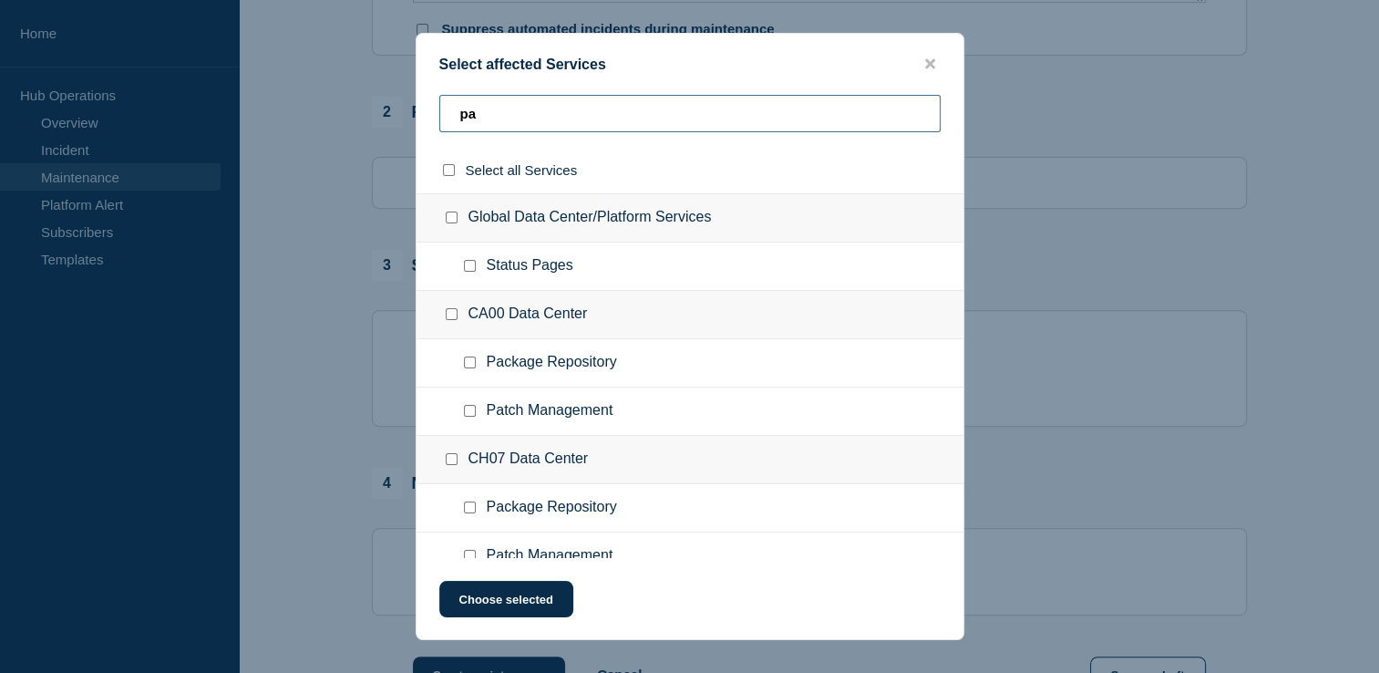
type input "p"
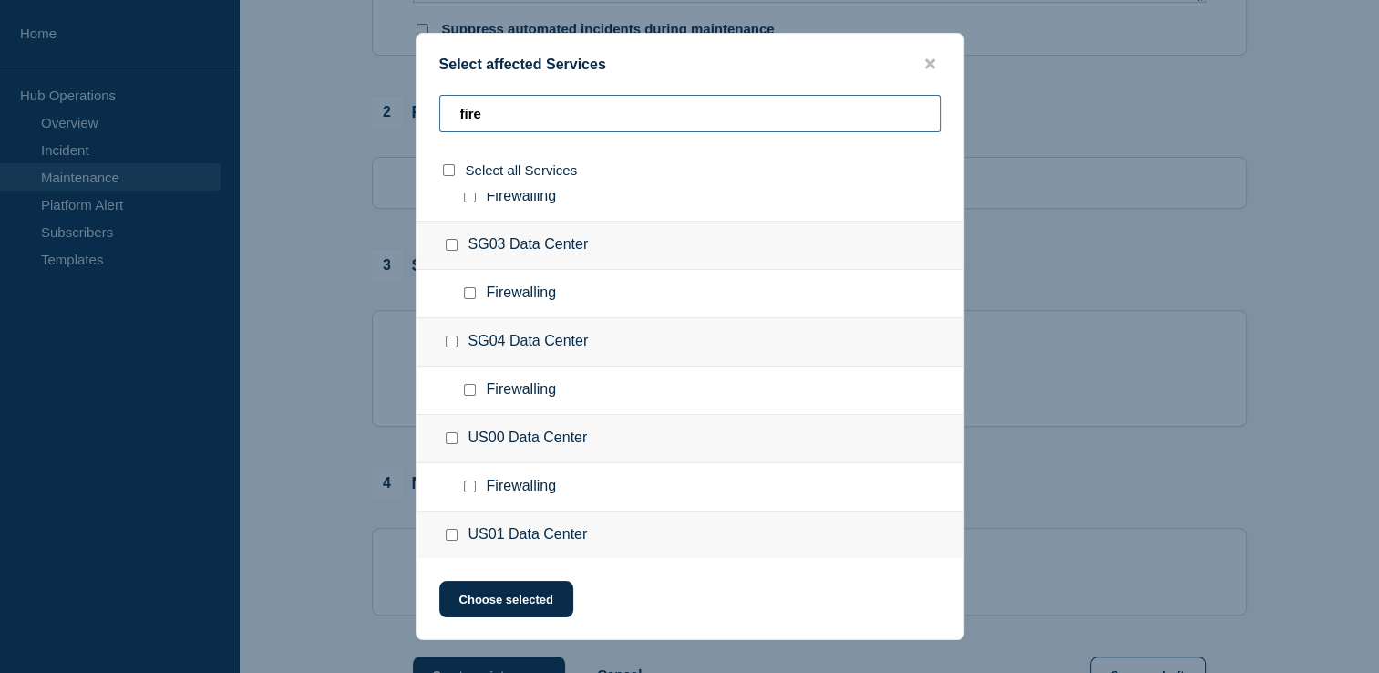
scroll to position [502, 0]
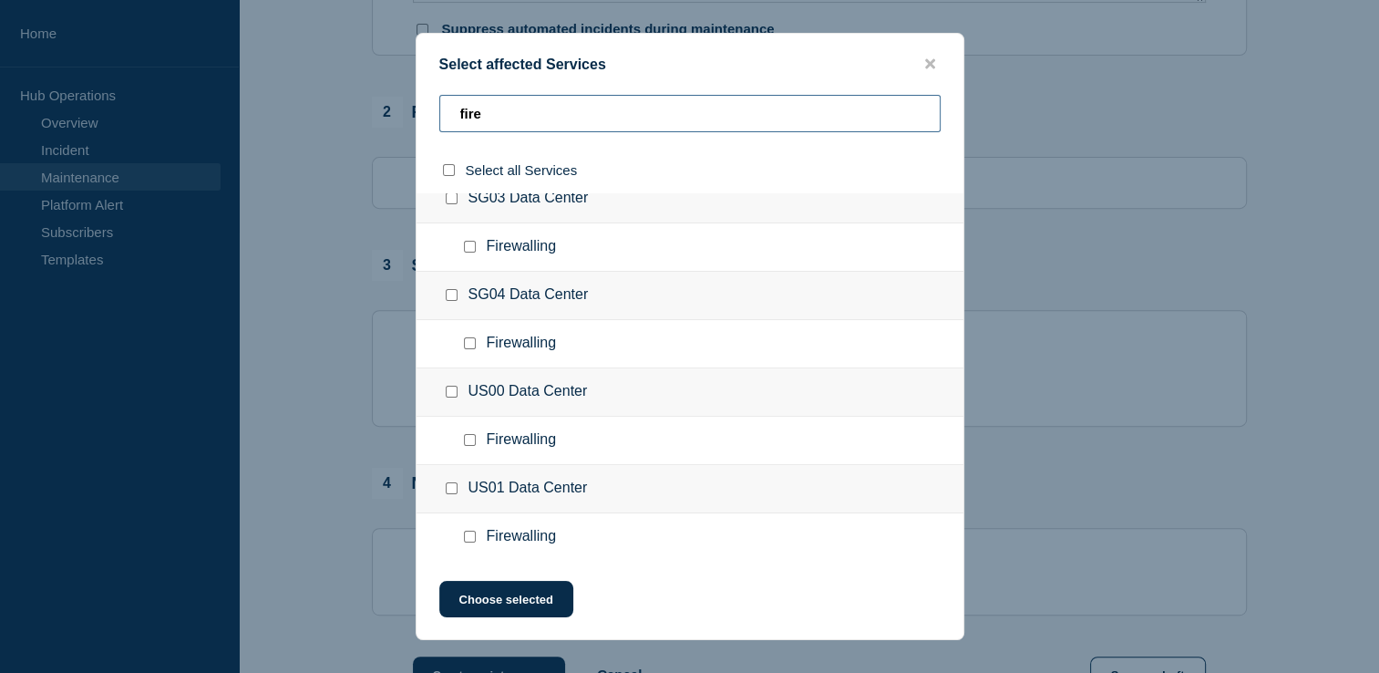
type input "fire"
click at [452, 392] on input "US00 Data Center checkbox" at bounding box center [452, 391] width 12 height 12
checkbox input "true"
click at [448, 488] on input "US01 Data Center checkbox" at bounding box center [452, 488] width 12 height 12
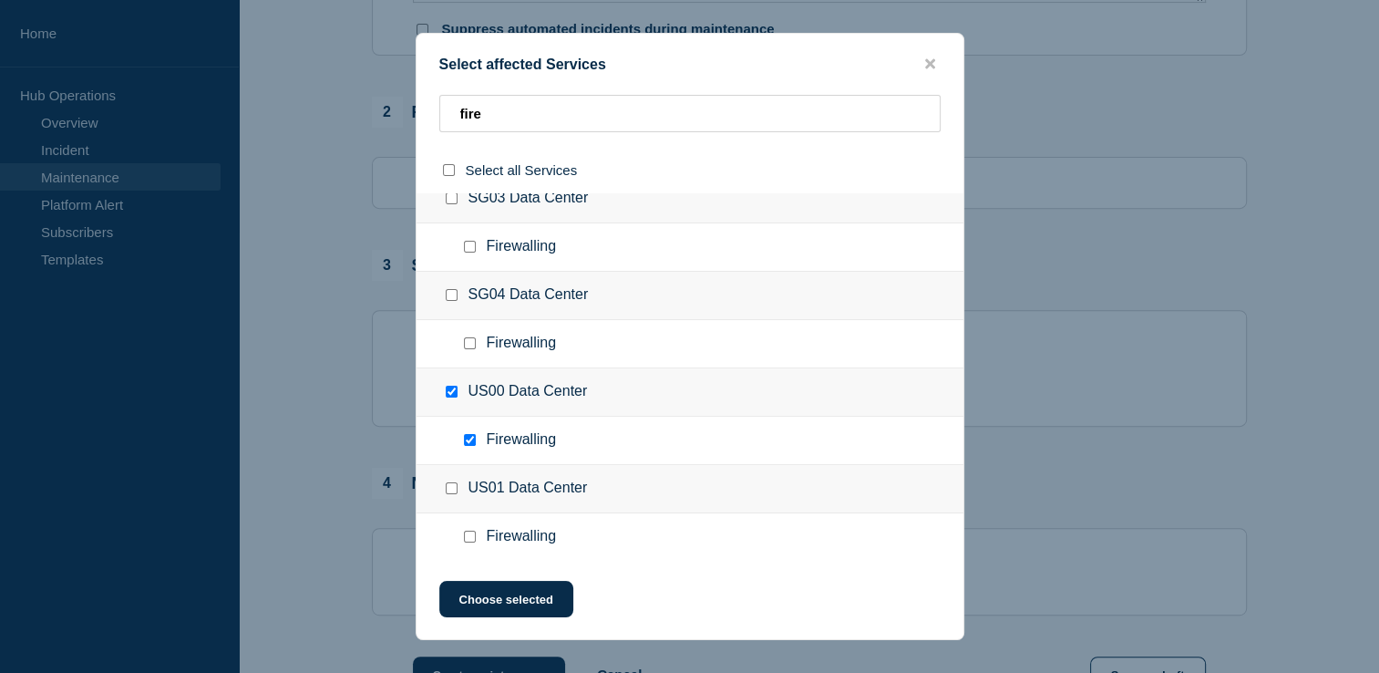
checkbox input "true"
click at [519, 601] on button "Choose selected" at bounding box center [506, 598] width 134 height 36
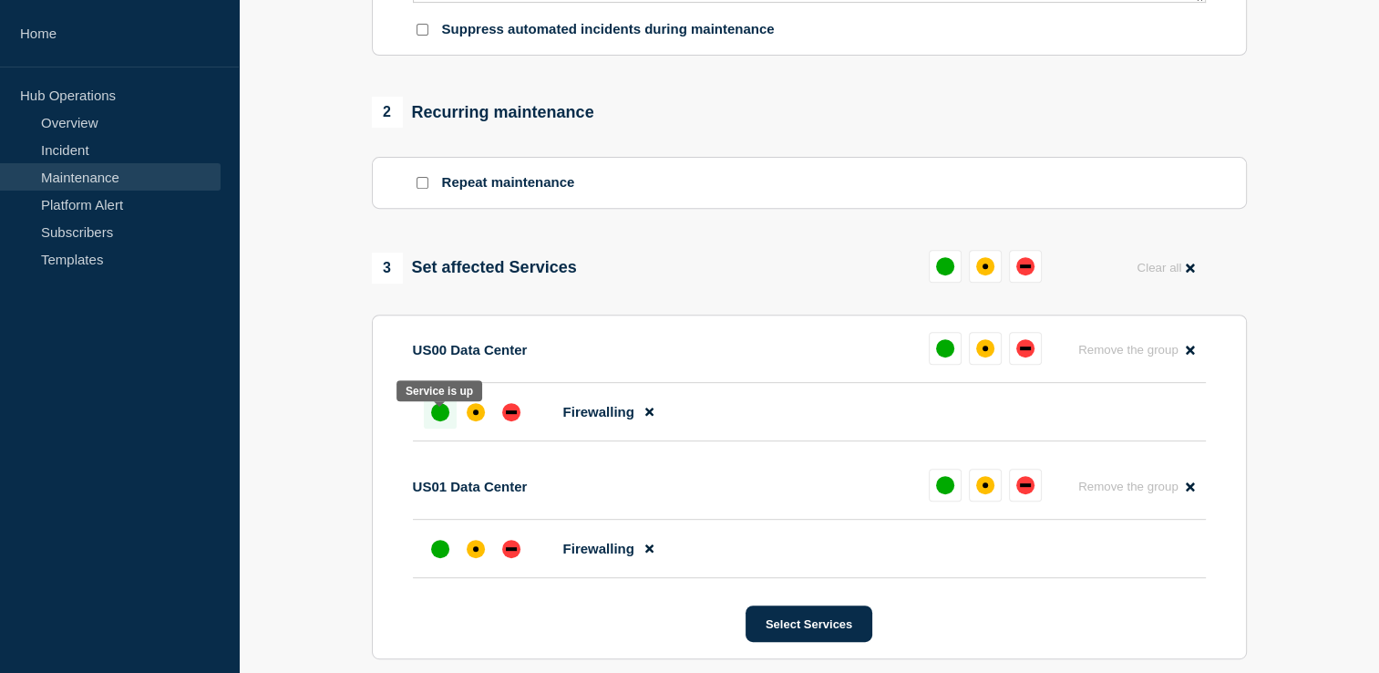
click at [433, 419] on div "up" at bounding box center [440, 412] width 18 height 18
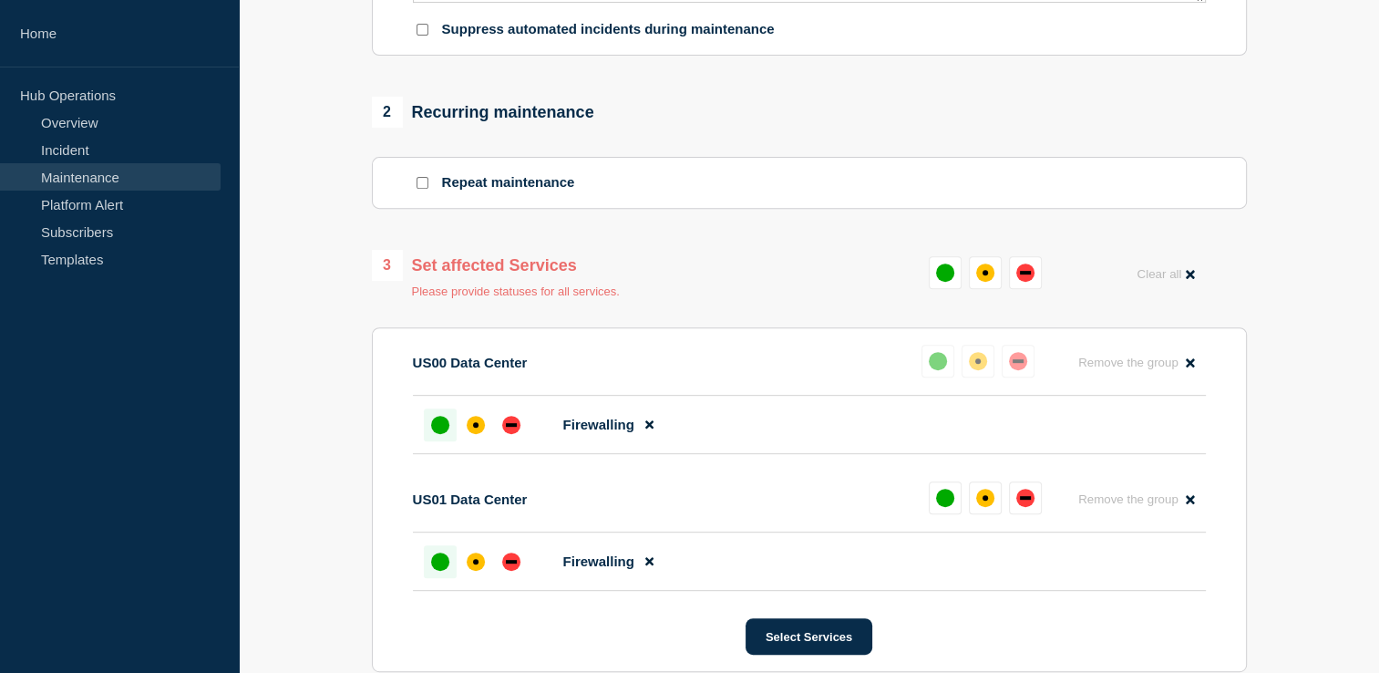
click at [431, 570] on div "up" at bounding box center [440, 561] width 18 height 18
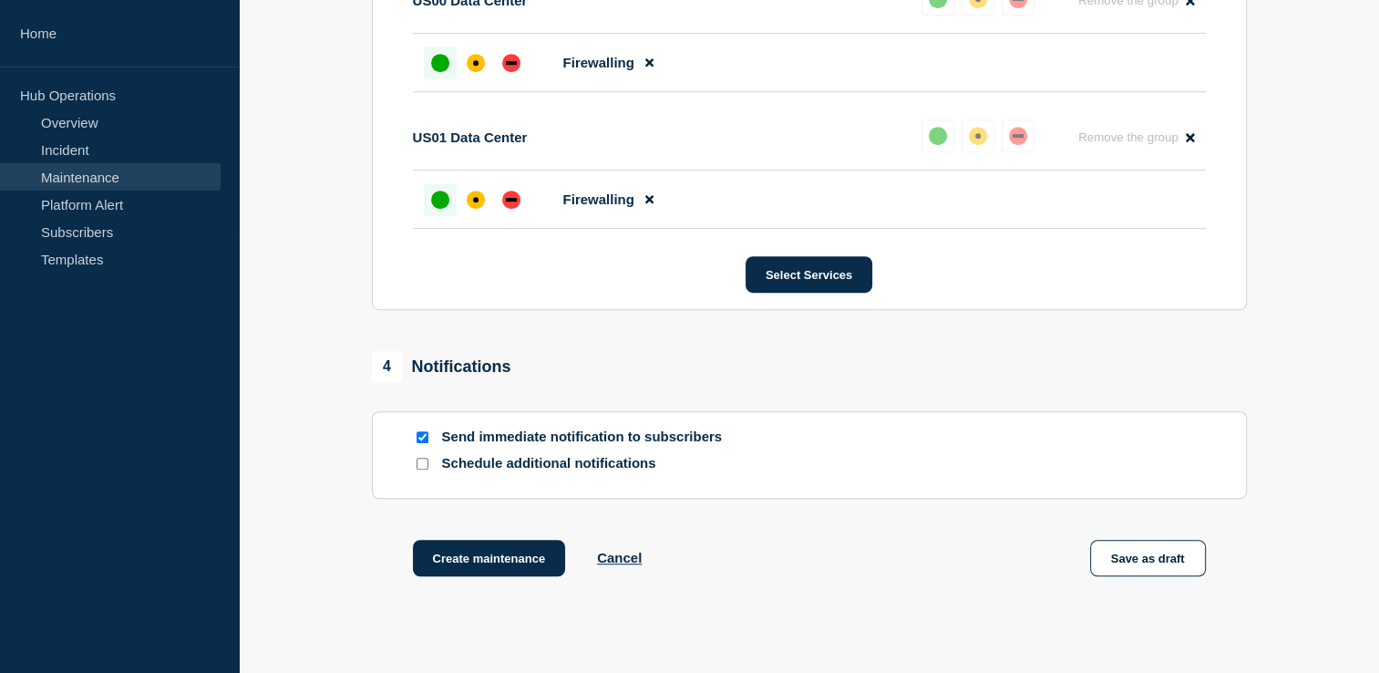
scroll to position [1039, 0]
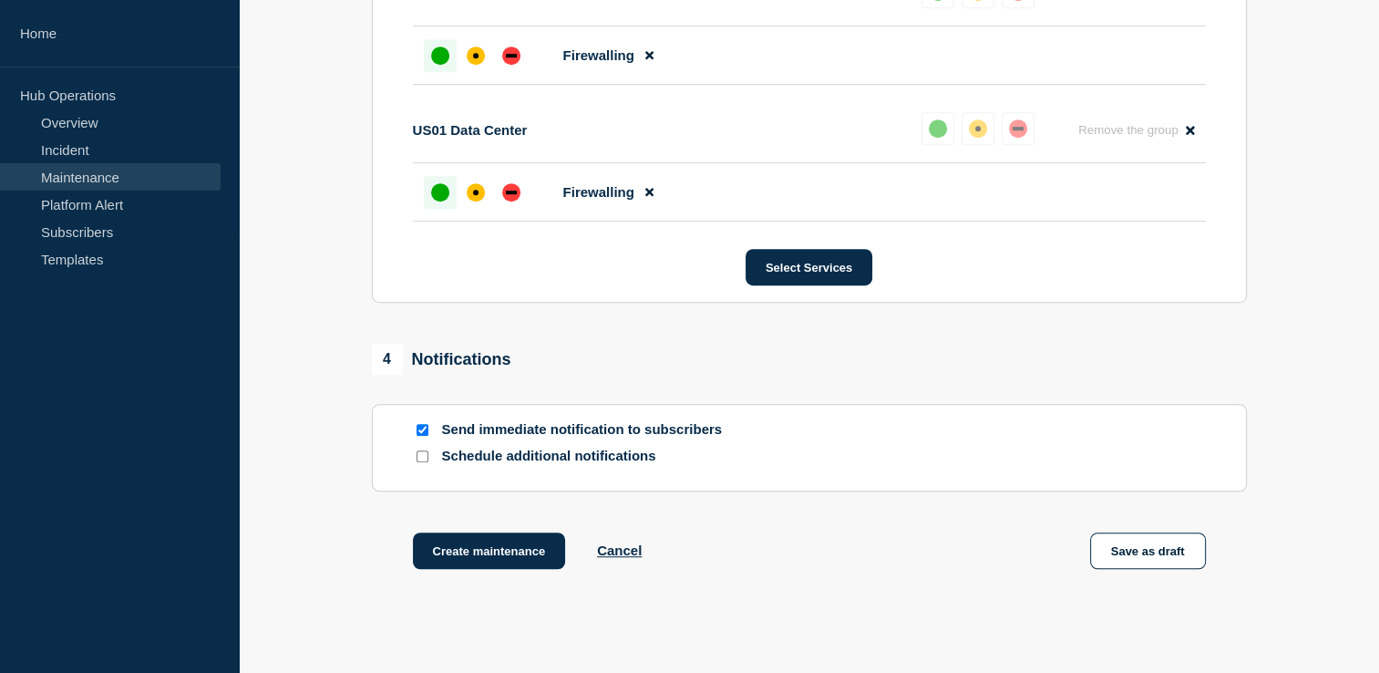
click at [419, 462] on input "Schedule additional notifications" at bounding box center [422, 456] width 12 height 12
checkbox input "true"
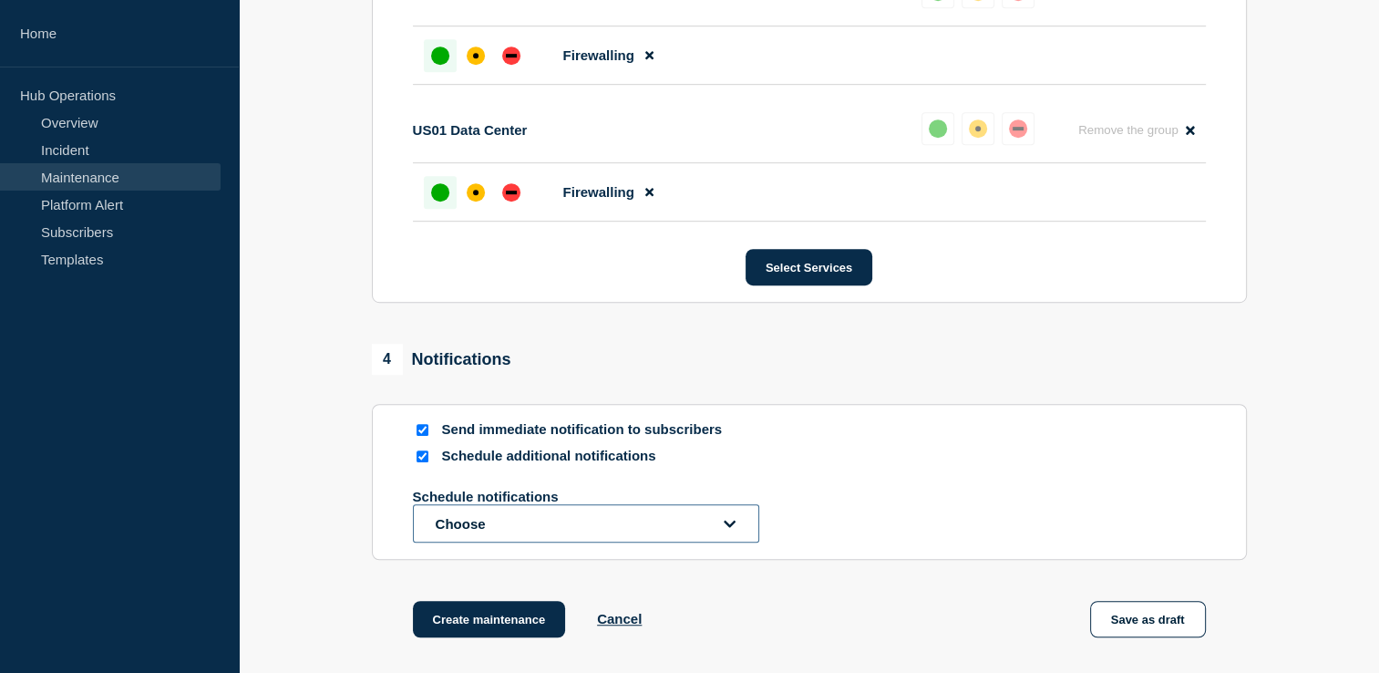
click at [576, 529] on button "Choose" at bounding box center [586, 523] width 346 height 38
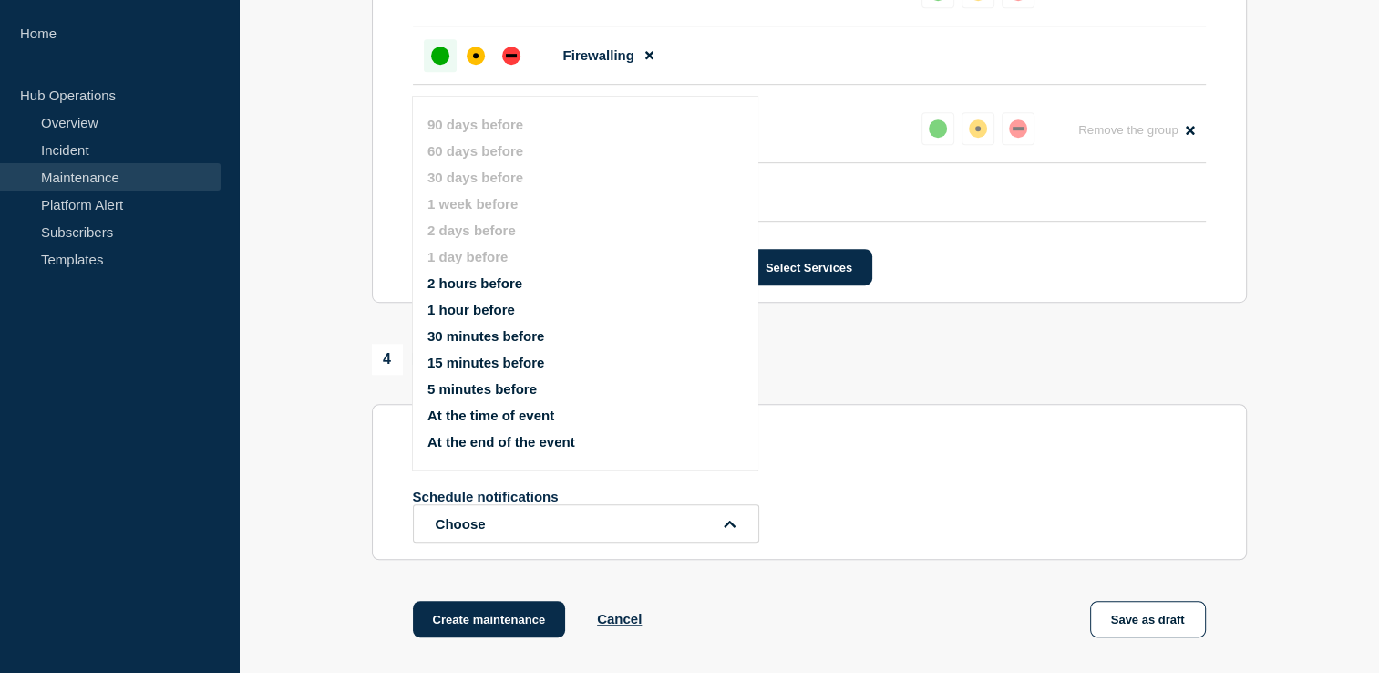
click at [497, 284] on button "2 hours before" at bounding box center [474, 282] width 95 height 15
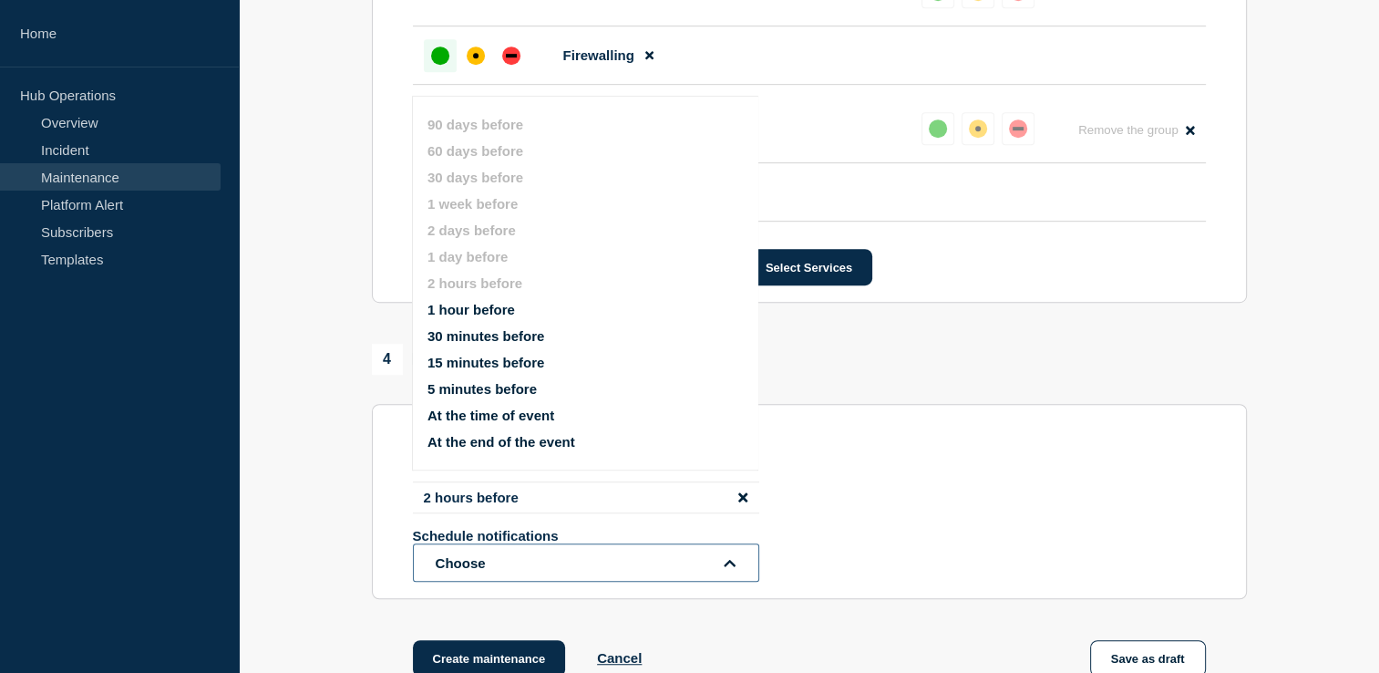
click at [452, 570] on button "Choose" at bounding box center [586, 562] width 346 height 38
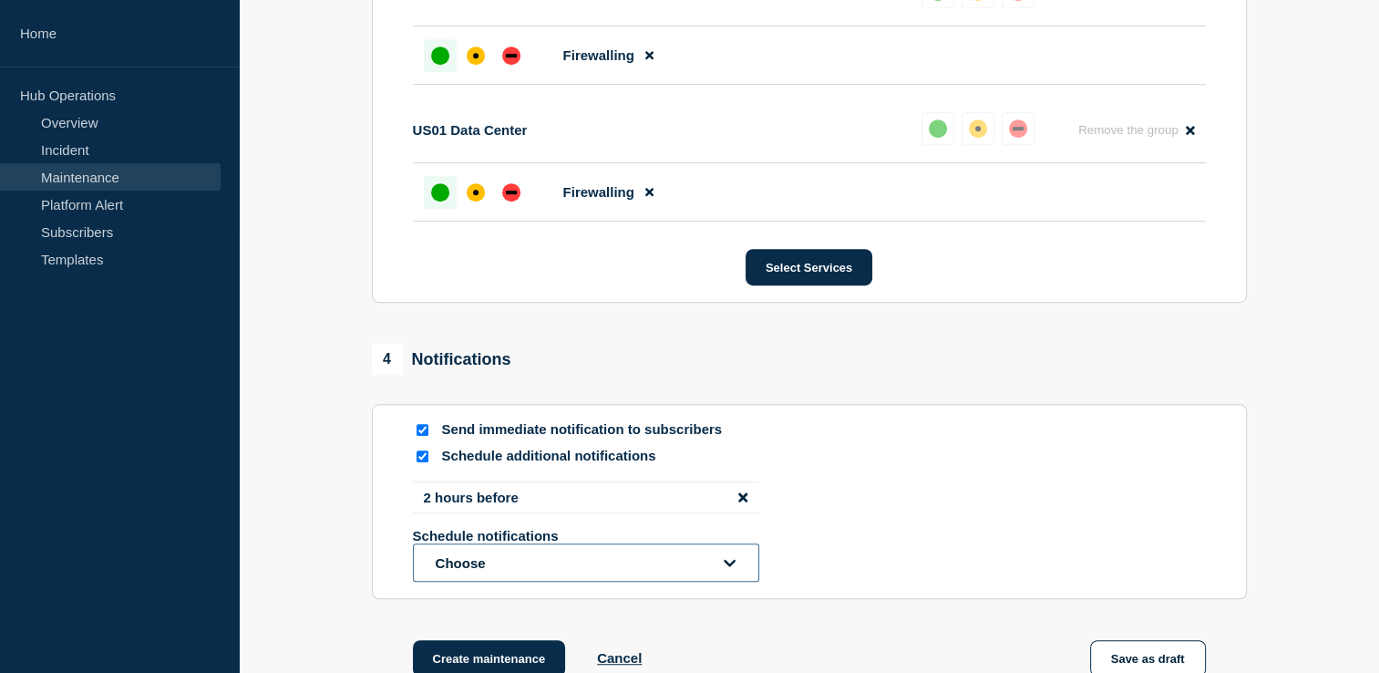
click at [555, 572] on button "Choose" at bounding box center [586, 562] width 346 height 38
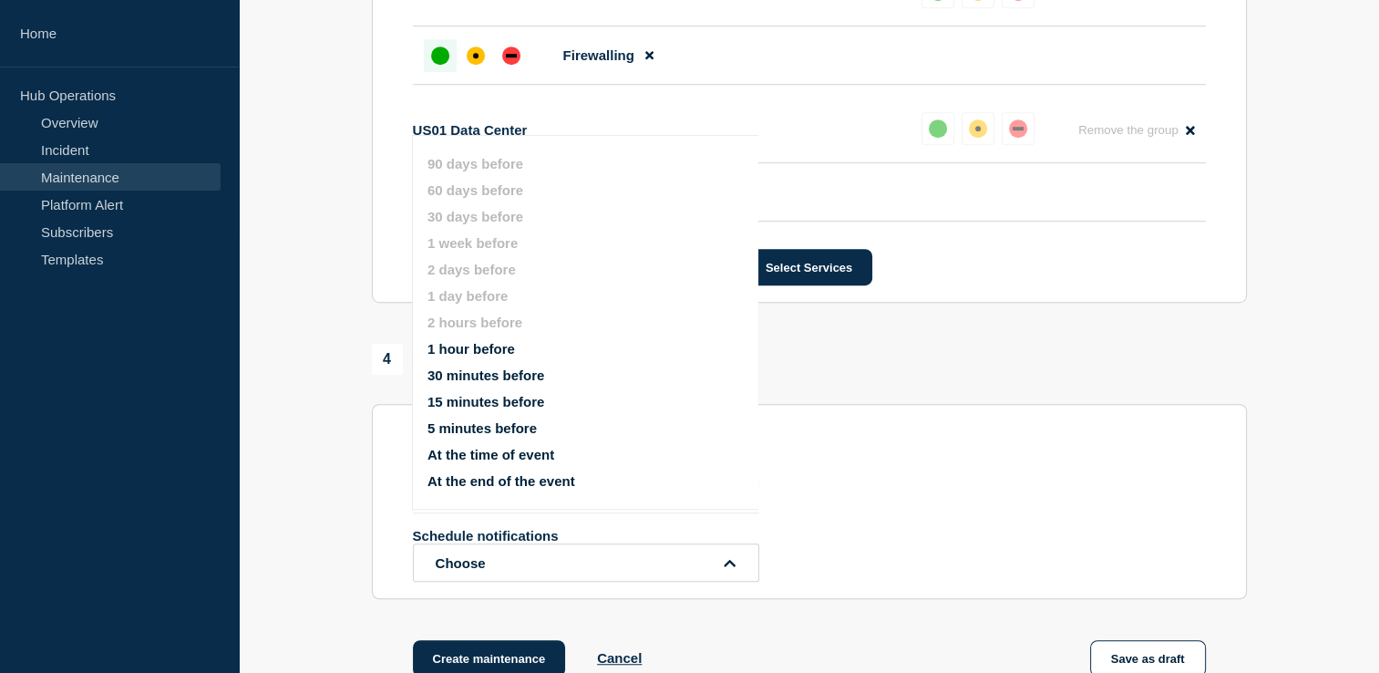
click at [507, 433] on button "5 minutes before" at bounding box center [481, 427] width 109 height 15
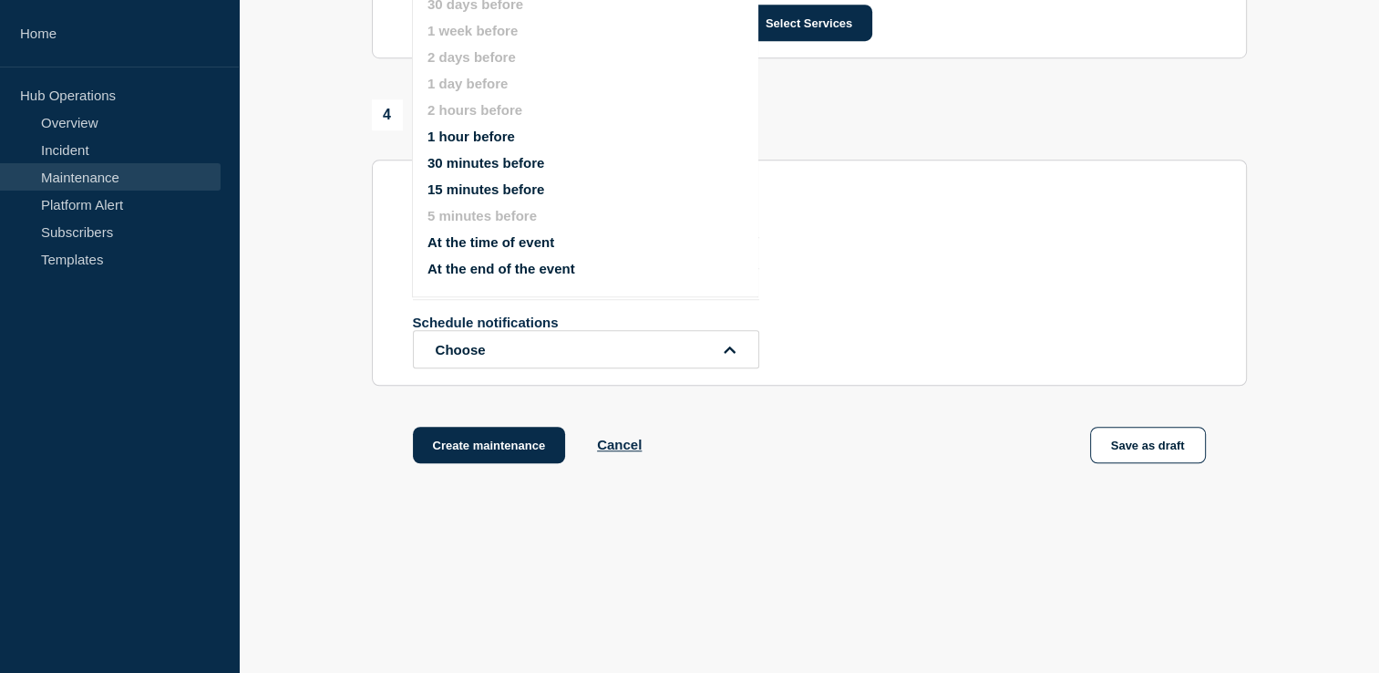
scroll to position [1287, 0]
click at [552, 350] on button "Choose" at bounding box center [586, 349] width 346 height 38
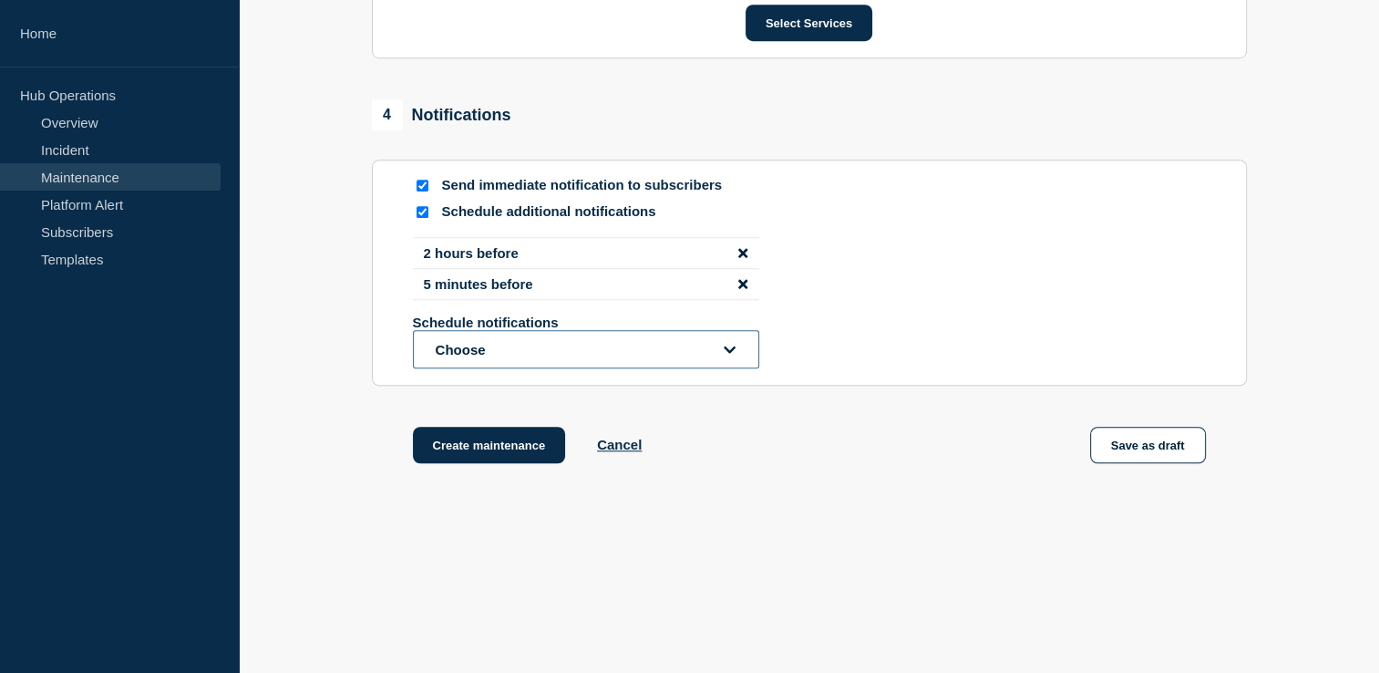
click at [552, 350] on button "Choose" at bounding box center [586, 349] width 346 height 38
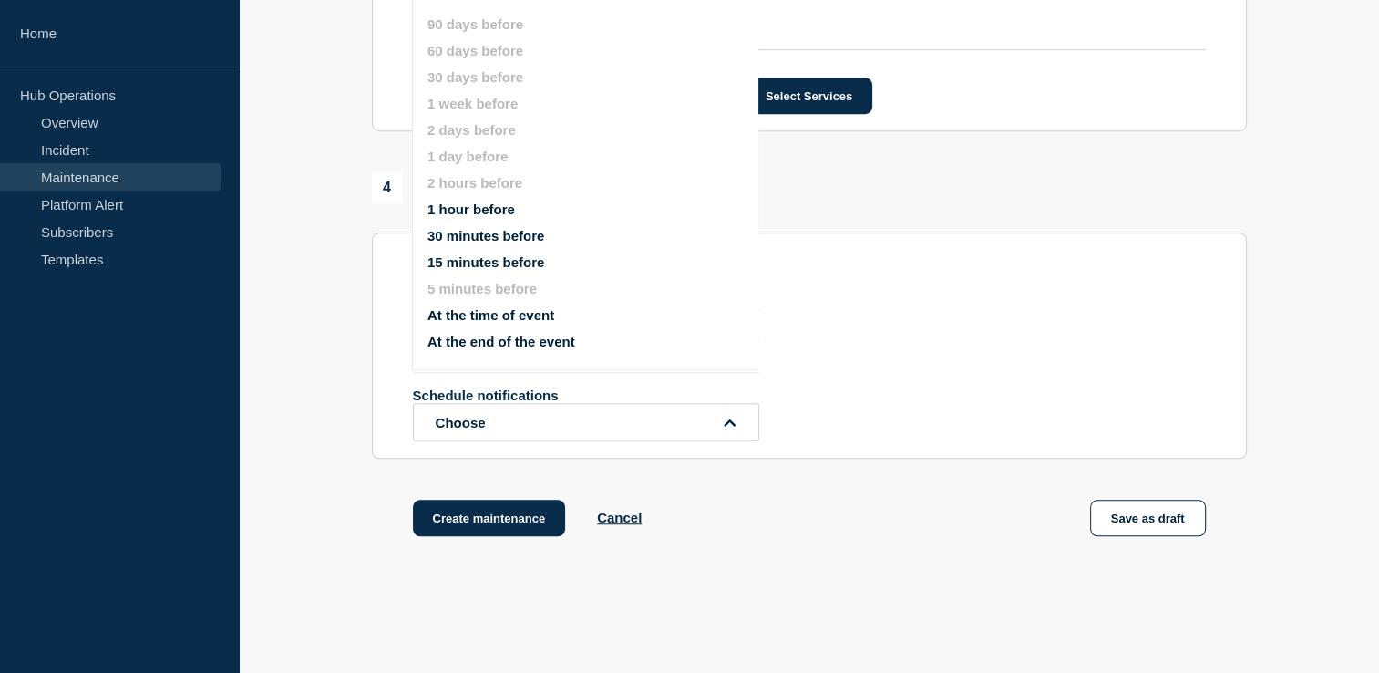
click at [533, 319] on button "At the time of event" at bounding box center [490, 314] width 127 height 15
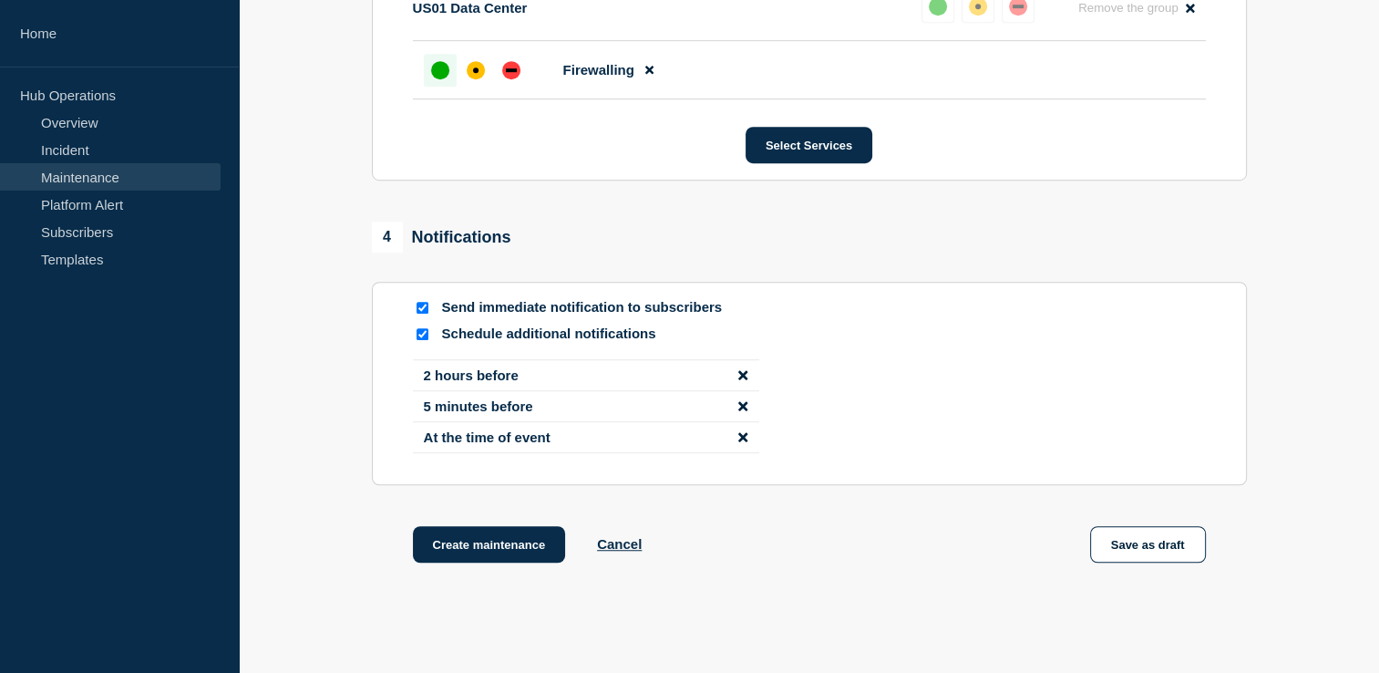
scroll to position [1163, 0]
click at [494, 556] on button "Create maintenance" at bounding box center [489, 542] width 153 height 36
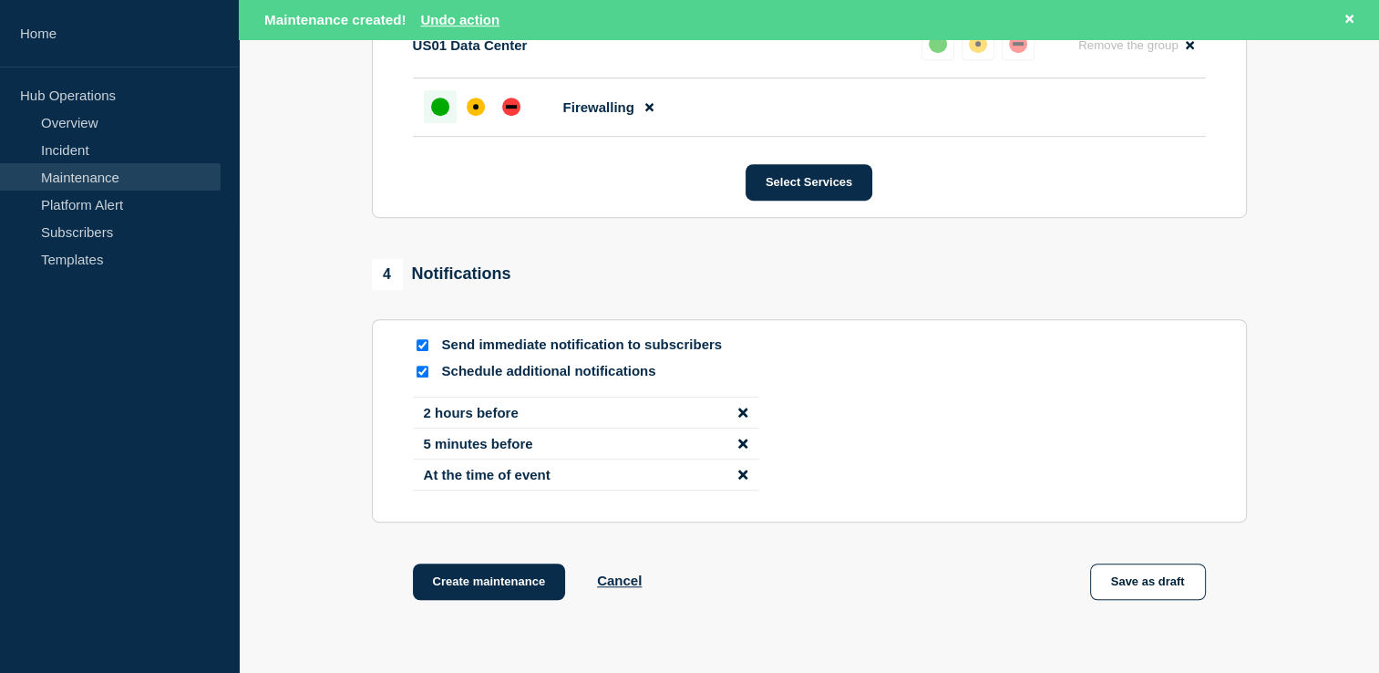
scroll to position [1201, 0]
